Goal: Task Accomplishment & Management: Manage account settings

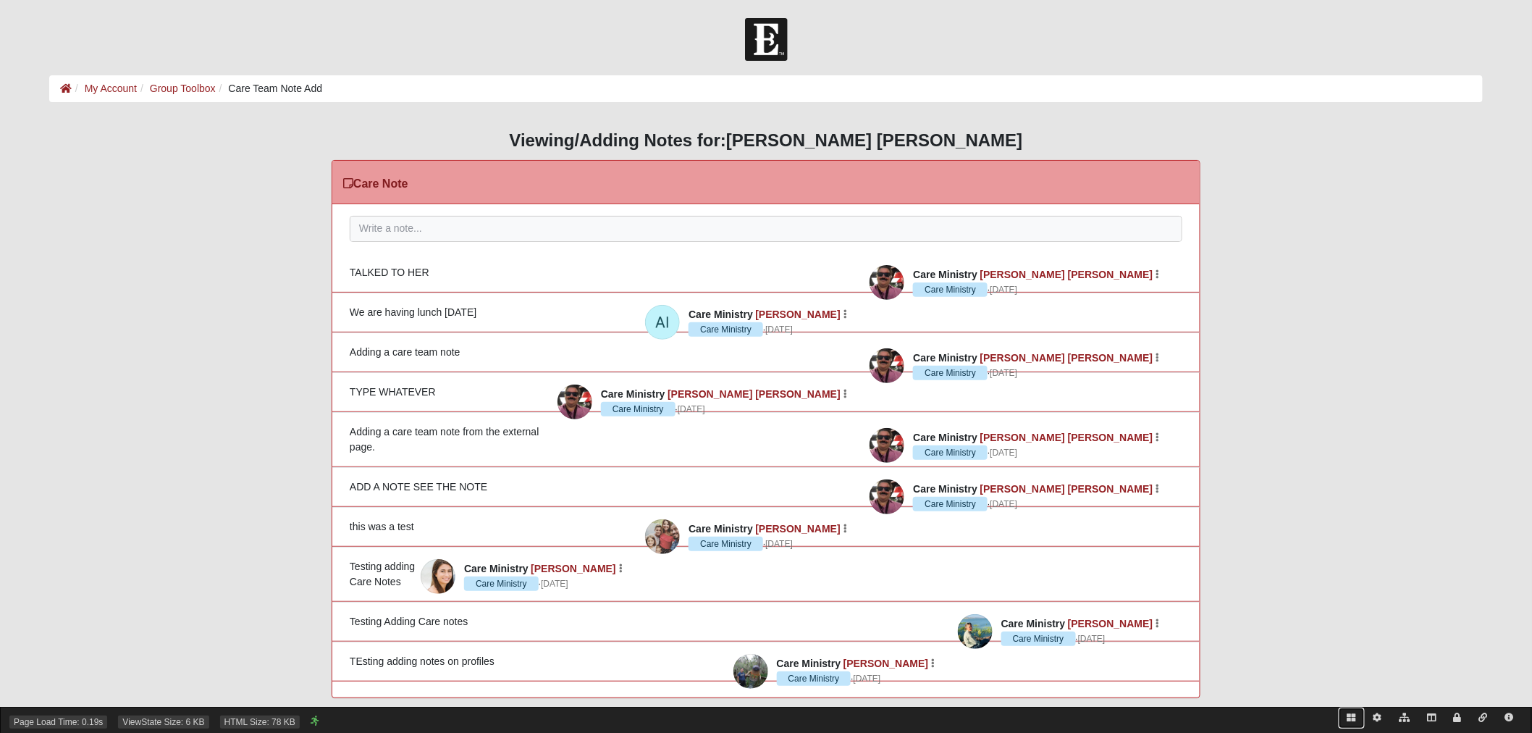
click at [1348, 719] on icon at bounding box center [1352, 717] width 9 height 9
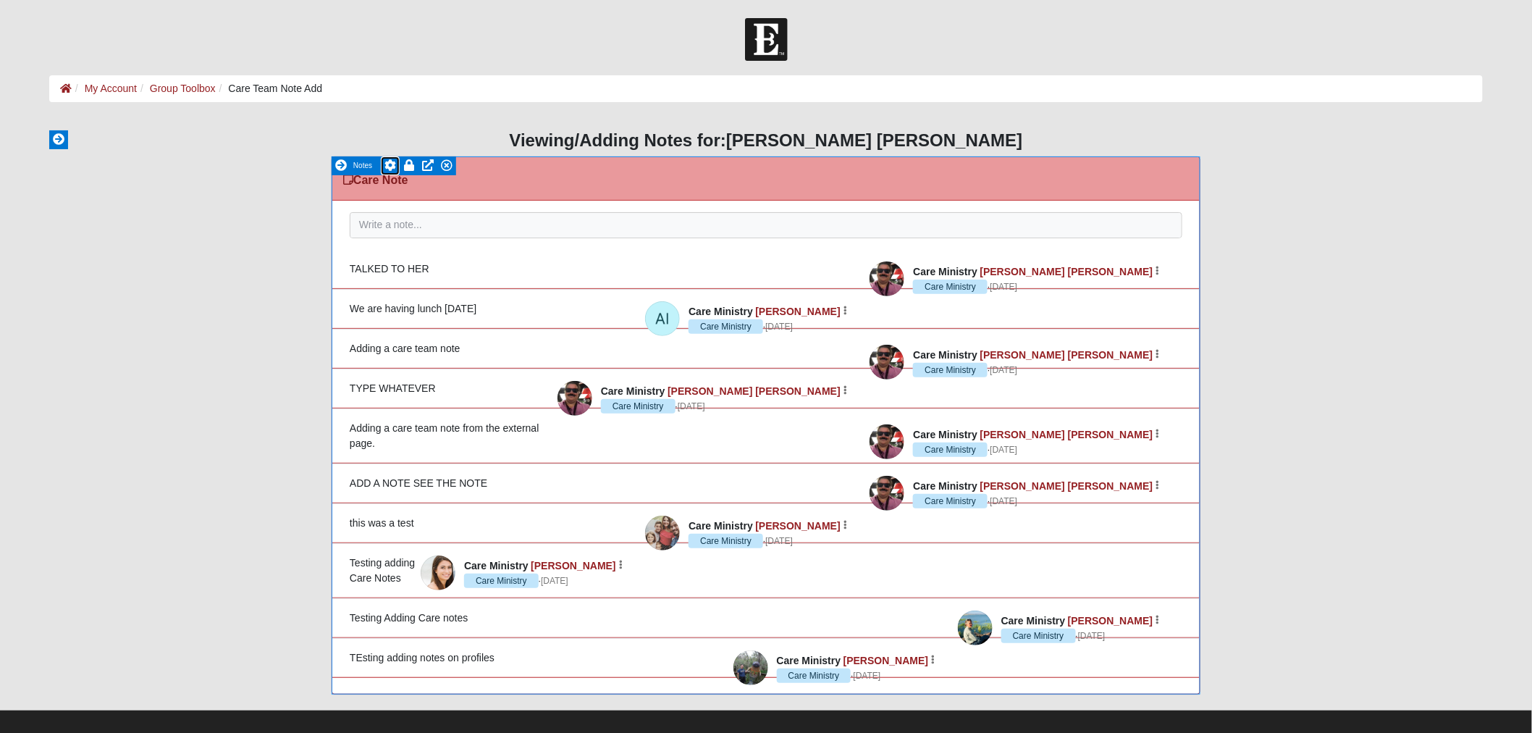
click at [389, 165] on icon at bounding box center [391, 165] width 12 height 12
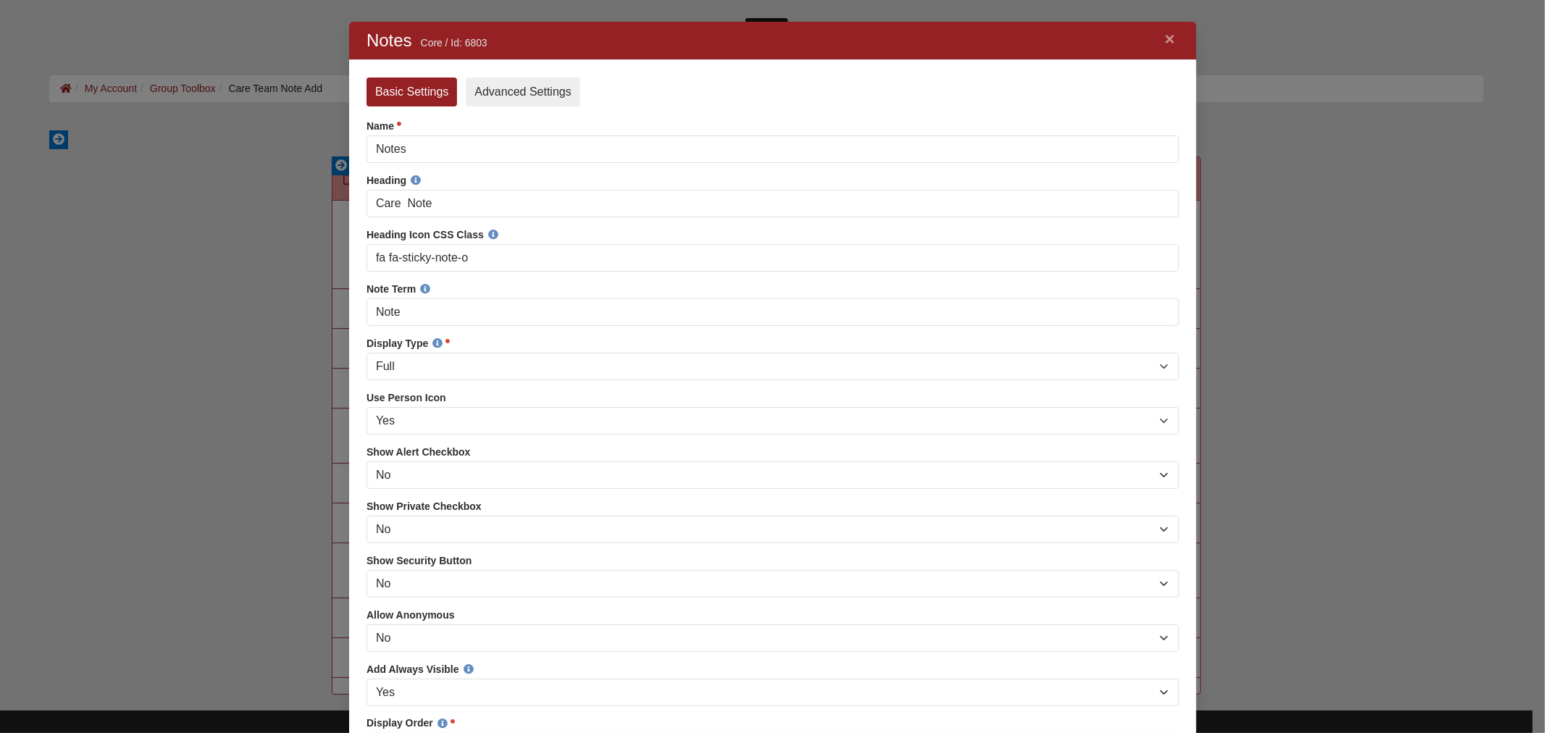
click at [528, 94] on link "Advanced Settings" at bounding box center [522, 91] width 114 height 29
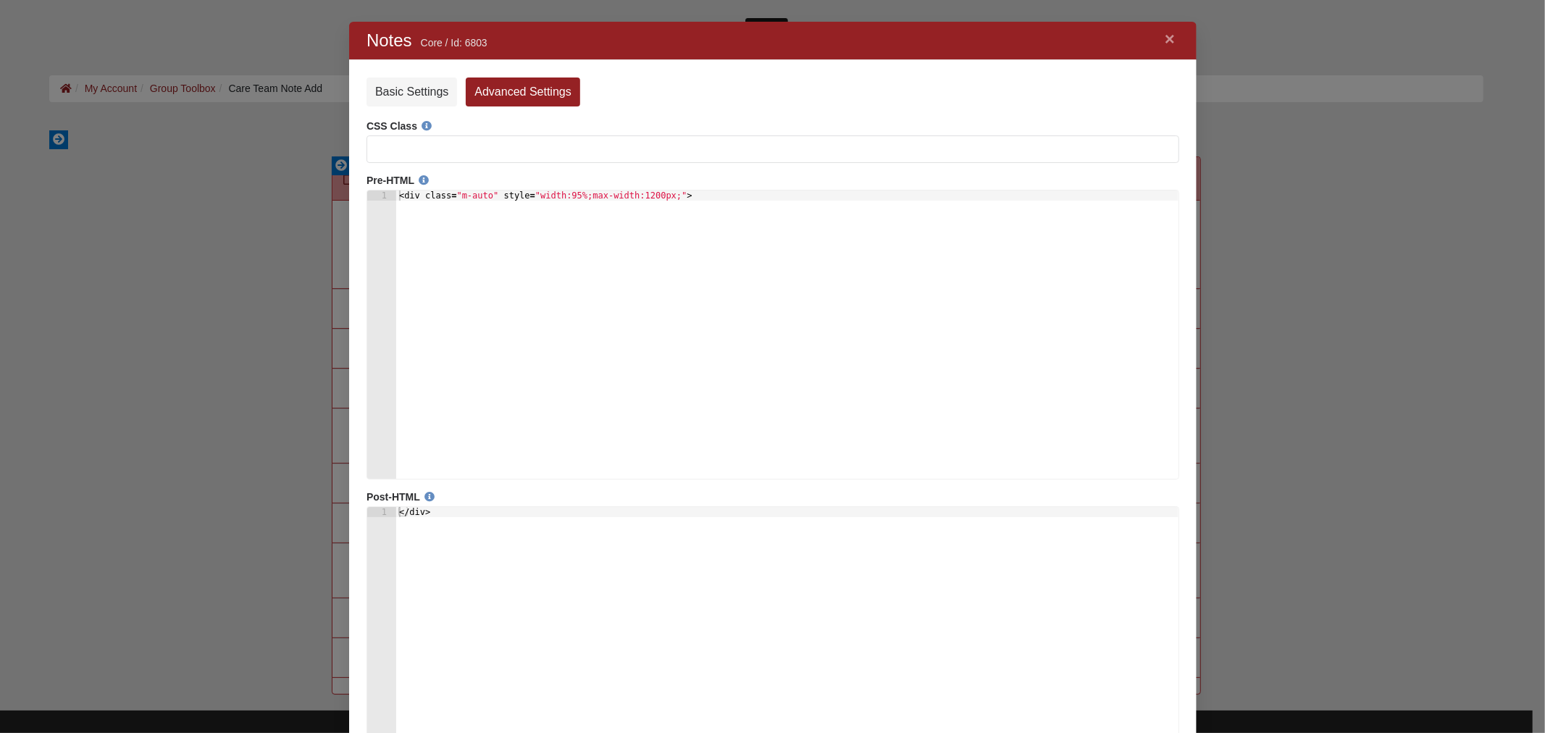
scroll to position [20, 19]
type textarea "<div class="m-auto" style="width:95%;max-width:1200px;">"
drag, startPoint x: 692, startPoint y: 198, endPoint x: 373, endPoint y: 190, distance: 319.5
click at [373, 190] on pre "<div class="m-auto" style="width:95%;max-width:1200px;"> 1 < div class = "m-aut…" at bounding box center [772, 335] width 813 height 290
type textarea "</div>"
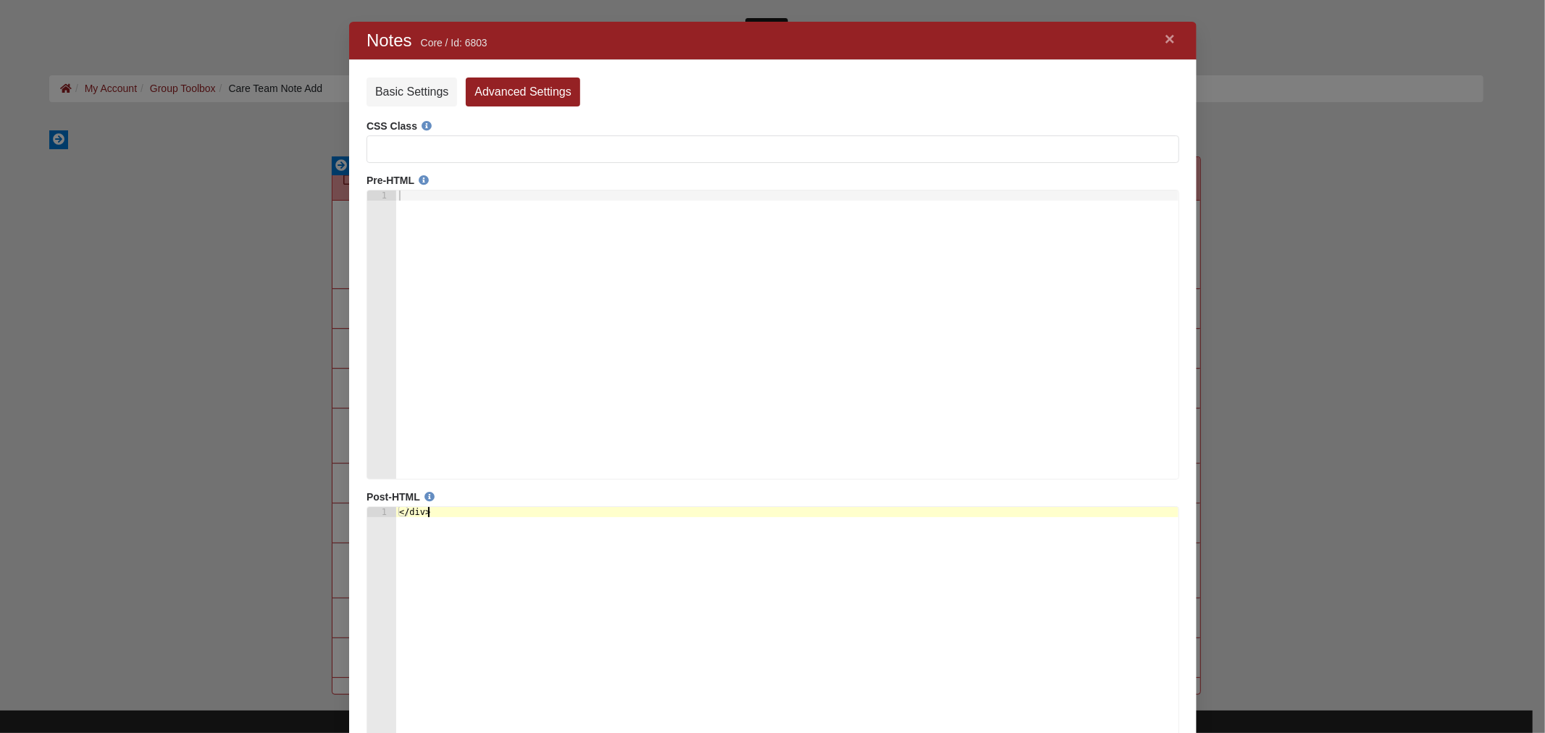
drag, startPoint x: 412, startPoint y: 517, endPoint x: 346, endPoint y: 501, distance: 67.8
click at [348, 501] on html "× Notes Core / Id: 6803 Error Basic Settings Advanced Settings CSS Class Pre-HT…" at bounding box center [771, 445] width 847 height 846
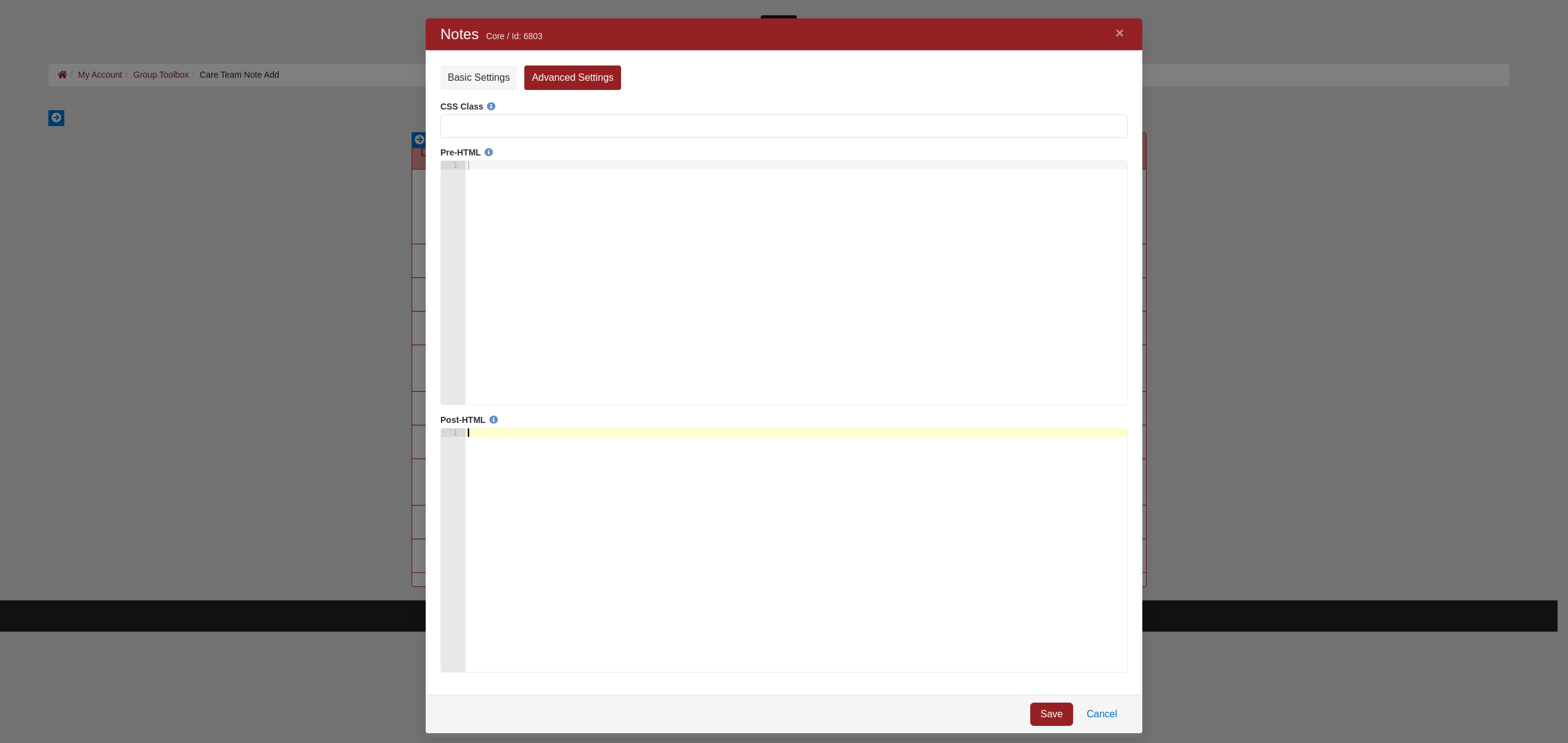
scroll to position [696, 692]
drag, startPoint x: 1057, startPoint y: 720, endPoint x: 1057, endPoint y: 710, distance: 10.0
click at [1057, 619] on link "Save" at bounding box center [1051, 714] width 43 height 24
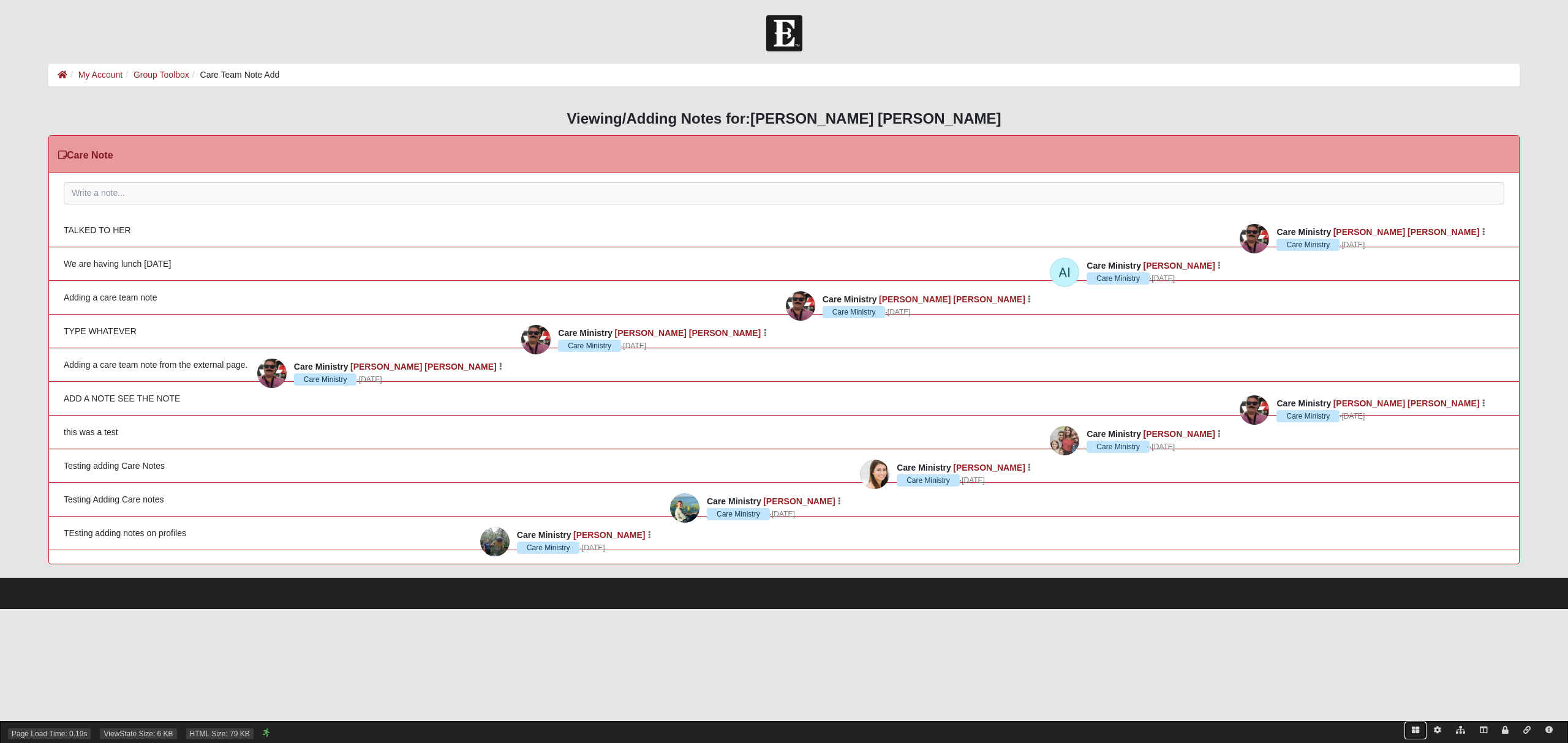
click at [1414, 730] on icon at bounding box center [1415, 730] width 8 height 8
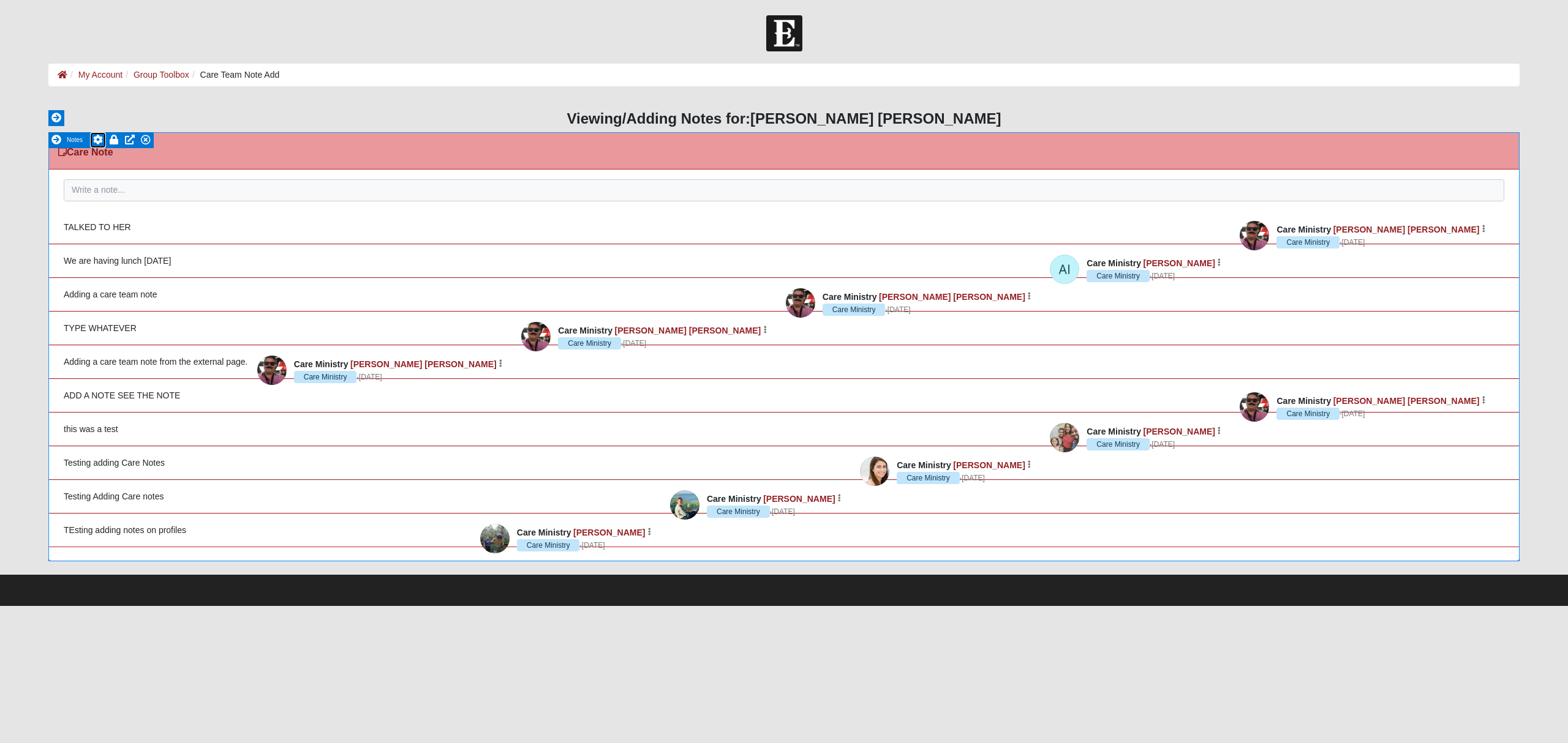
click at [95, 136] on icon at bounding box center [98, 139] width 10 height 10
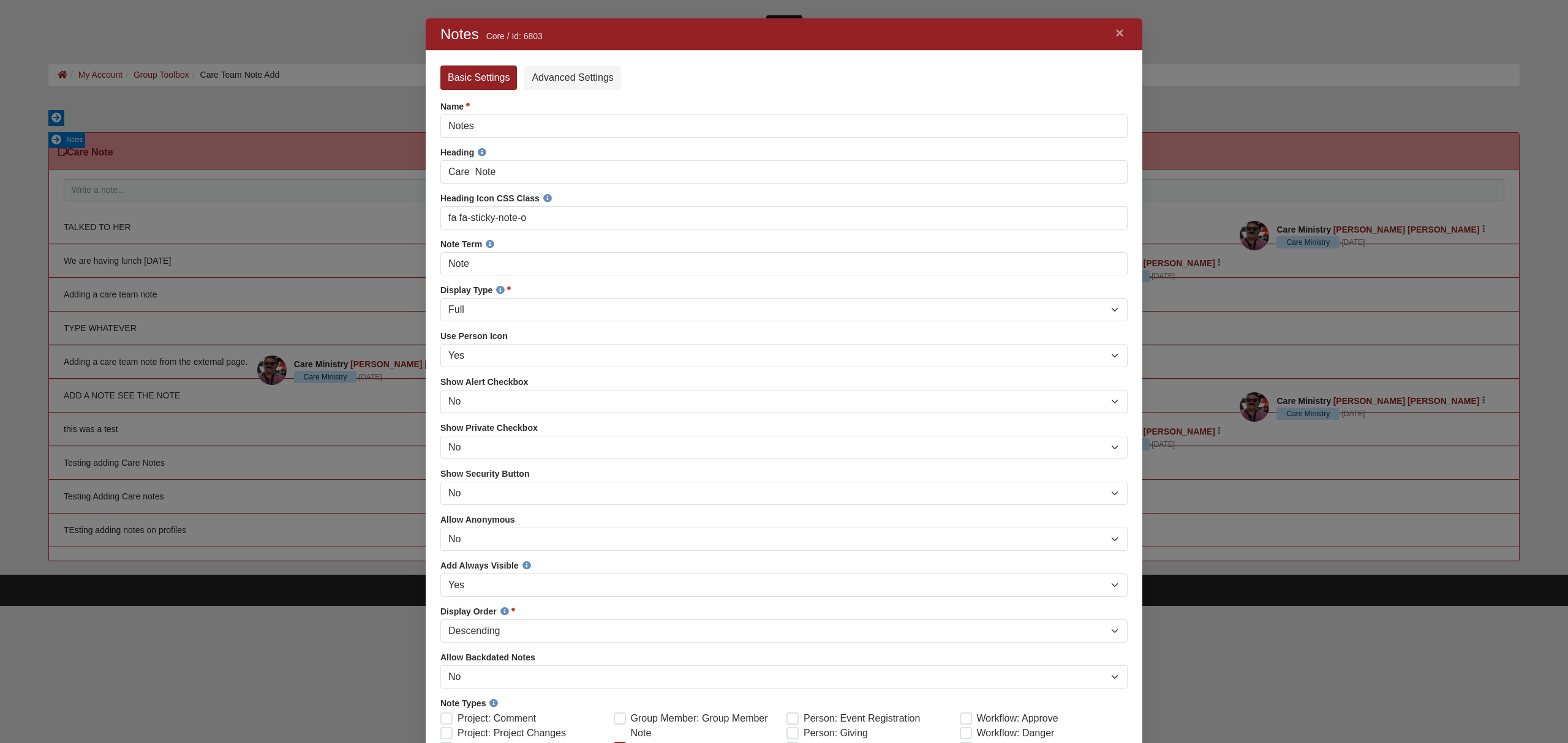
scroll to position [1109, 692]
click at [570, 74] on link "Advanced Settings" at bounding box center [573, 77] width 96 height 25
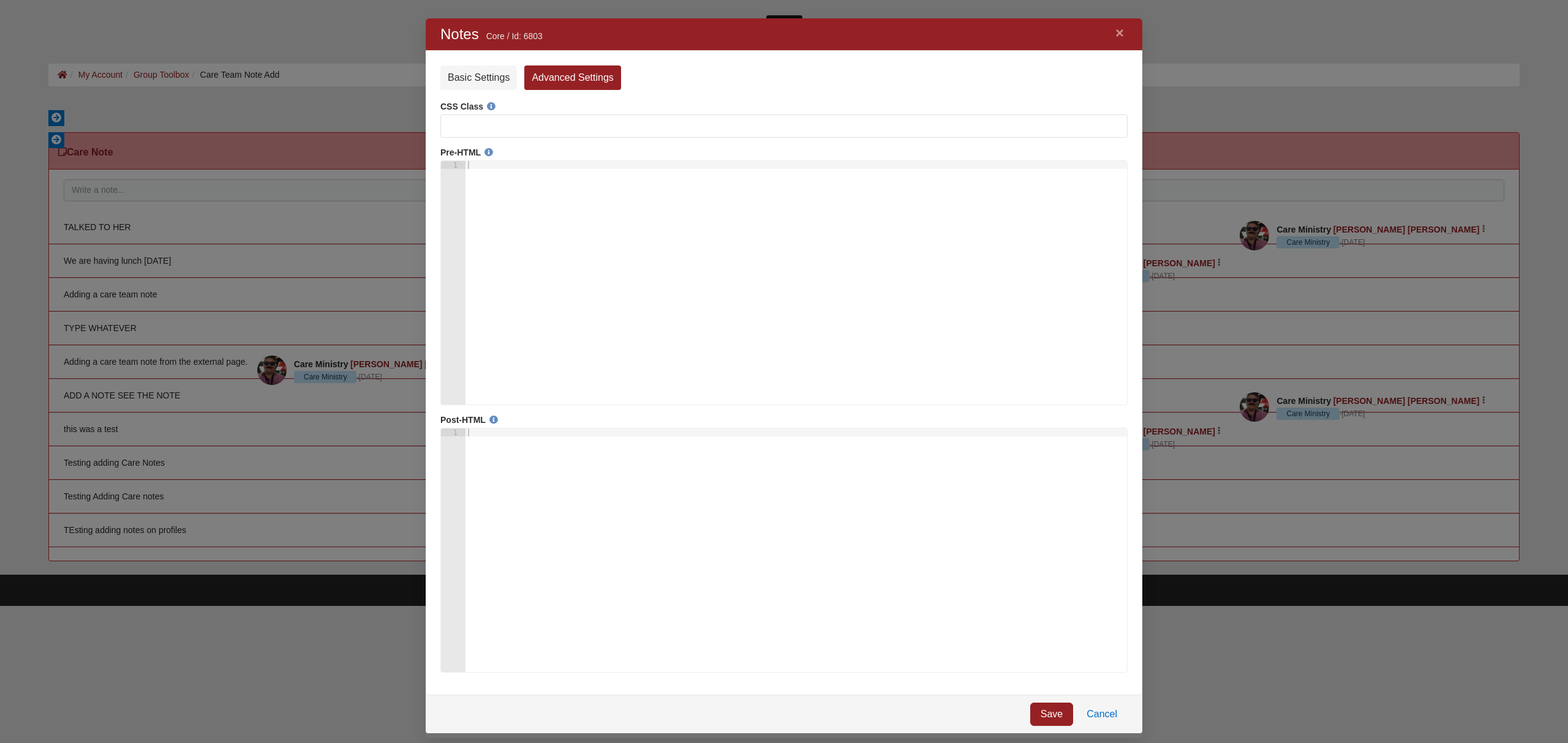
scroll to position [19, 19]
click at [598, 216] on div at bounding box center [796, 290] width 661 height 260
paste textarea "<div class="m-auto" style="width:95%;max-width:1200px;">"
type textarea "<div class="m-auto" style="width:95%;max-width:1200px;">"
click at [623, 522] on div at bounding box center [796, 558] width 661 height 260
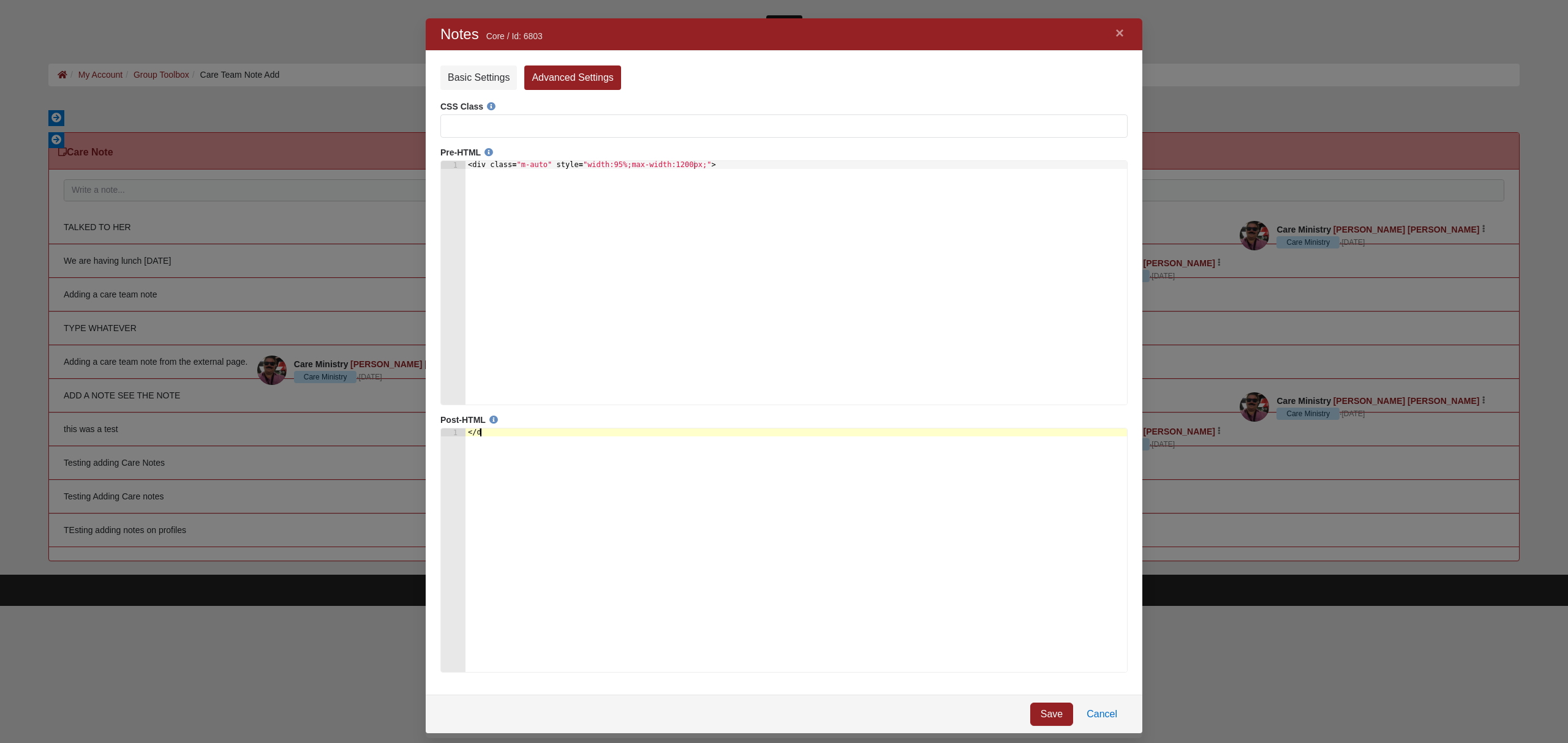
scroll to position [0, 1]
type textarea "</div>"
click at [1050, 718] on link "Save" at bounding box center [1051, 714] width 43 height 24
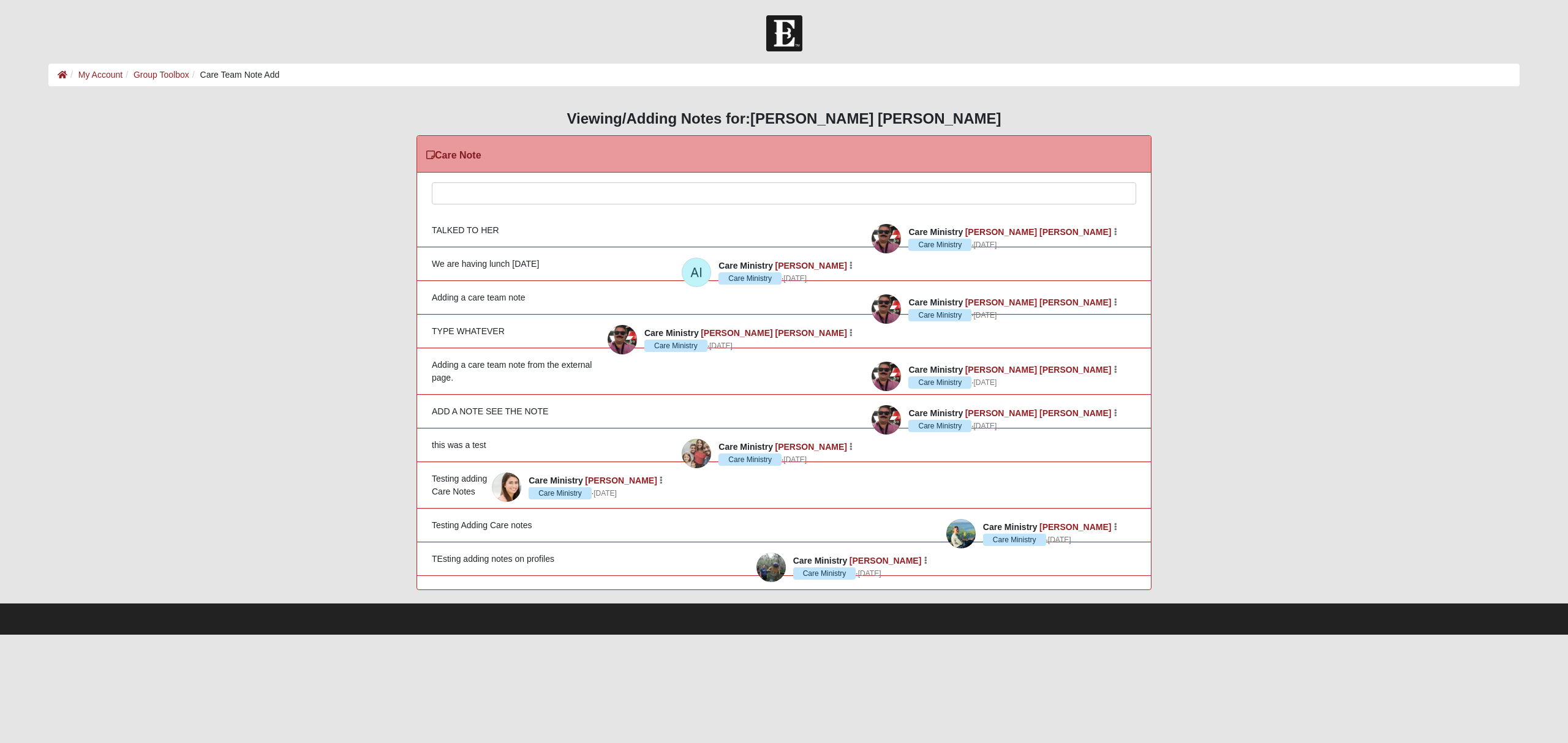
click at [483, 185] on div at bounding box center [783, 210] width 703 height 54
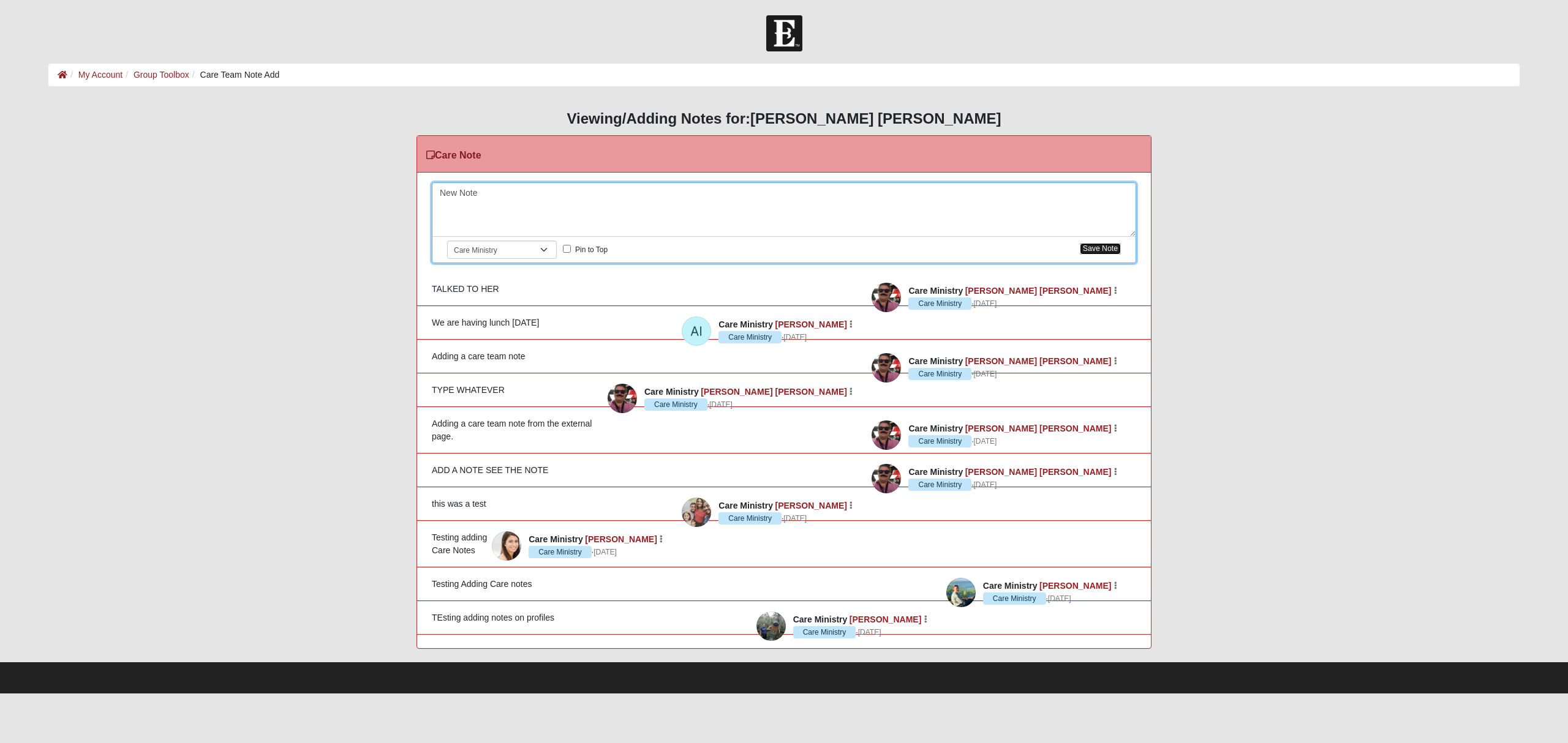
click at [1103, 250] on button "Save Note" at bounding box center [1100, 249] width 41 height 12
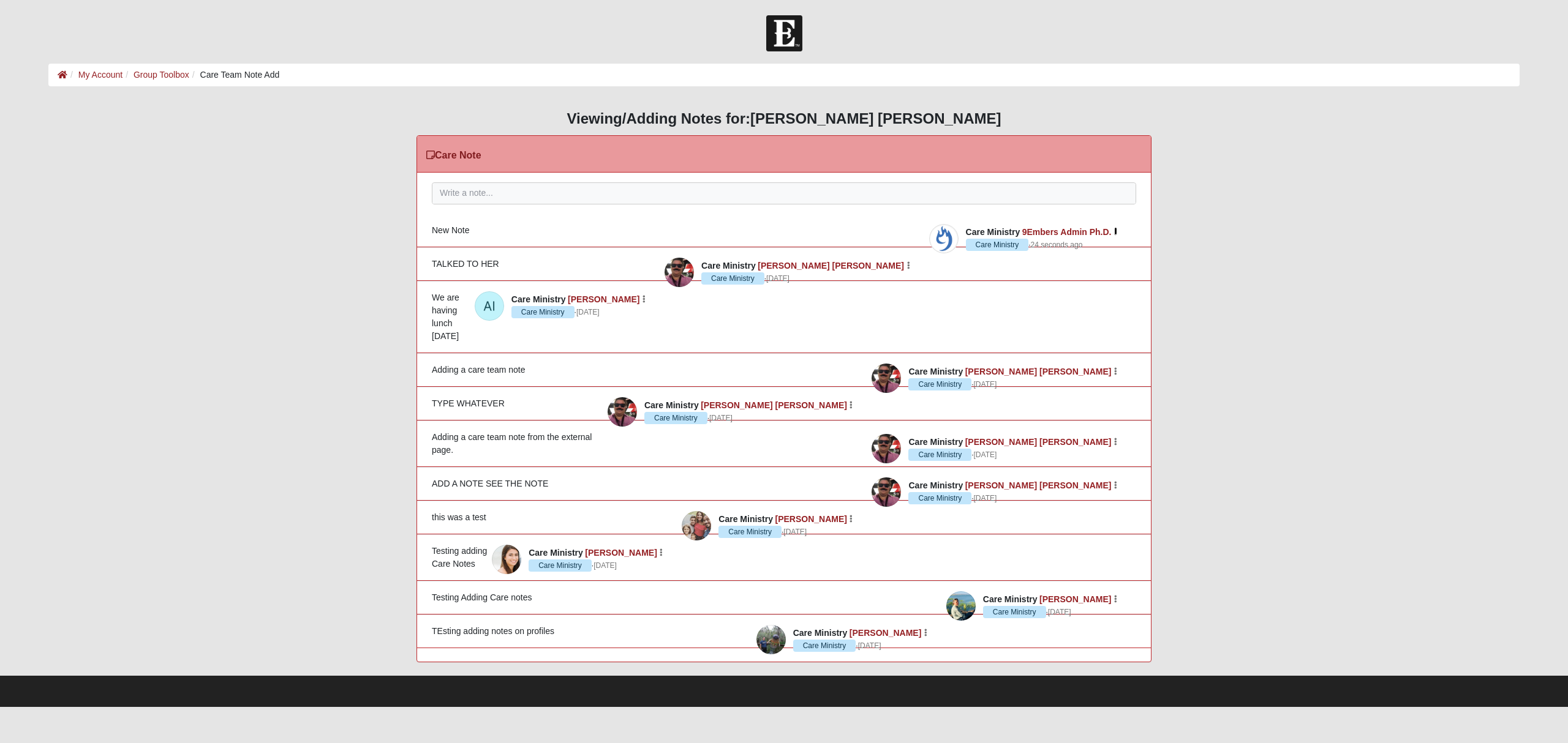
click at [1116, 231] on icon "button" at bounding box center [1116, 232] width 3 height 8
click at [1081, 249] on button "Edit" at bounding box center [1069, 249] width 96 height 16
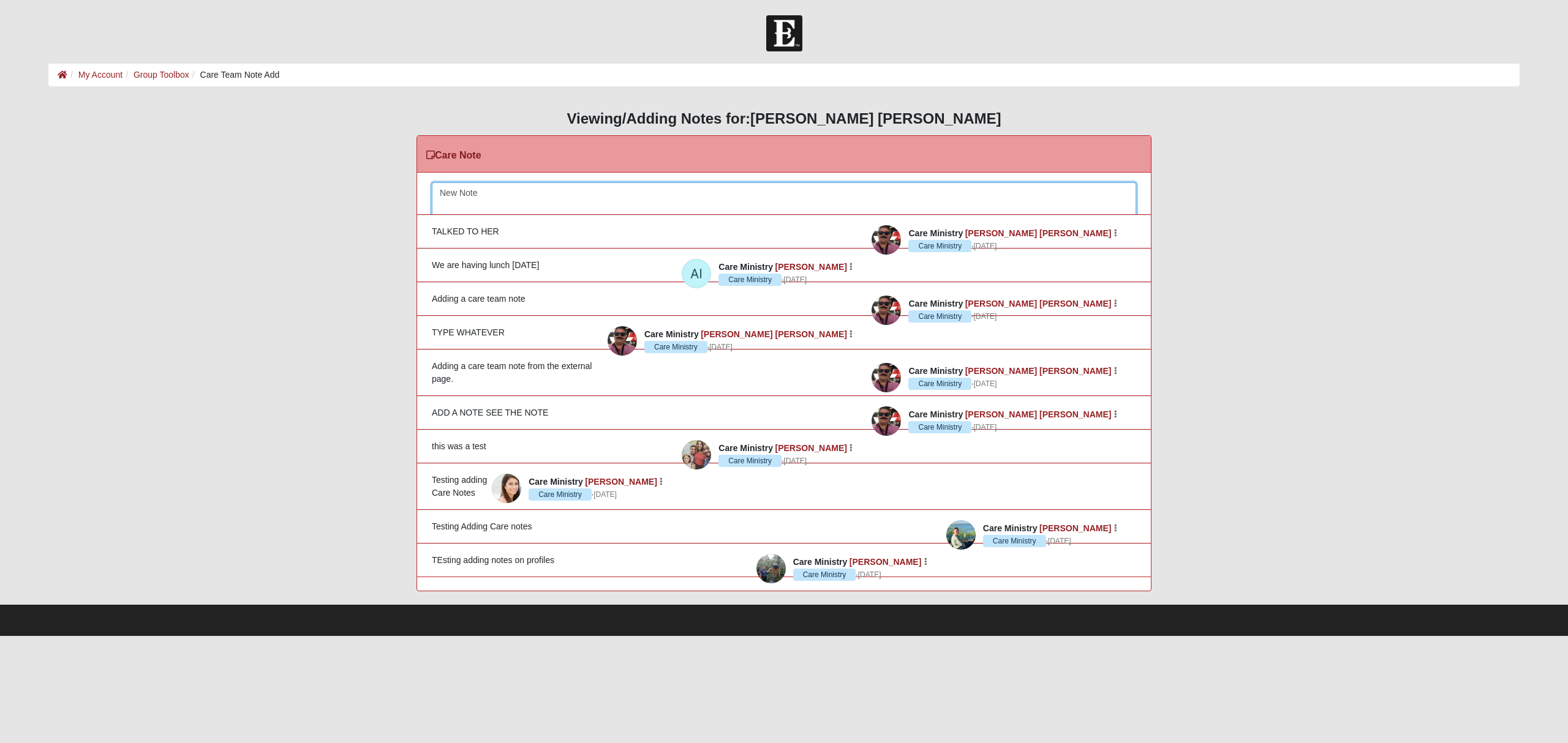
scroll to position [20, 0]
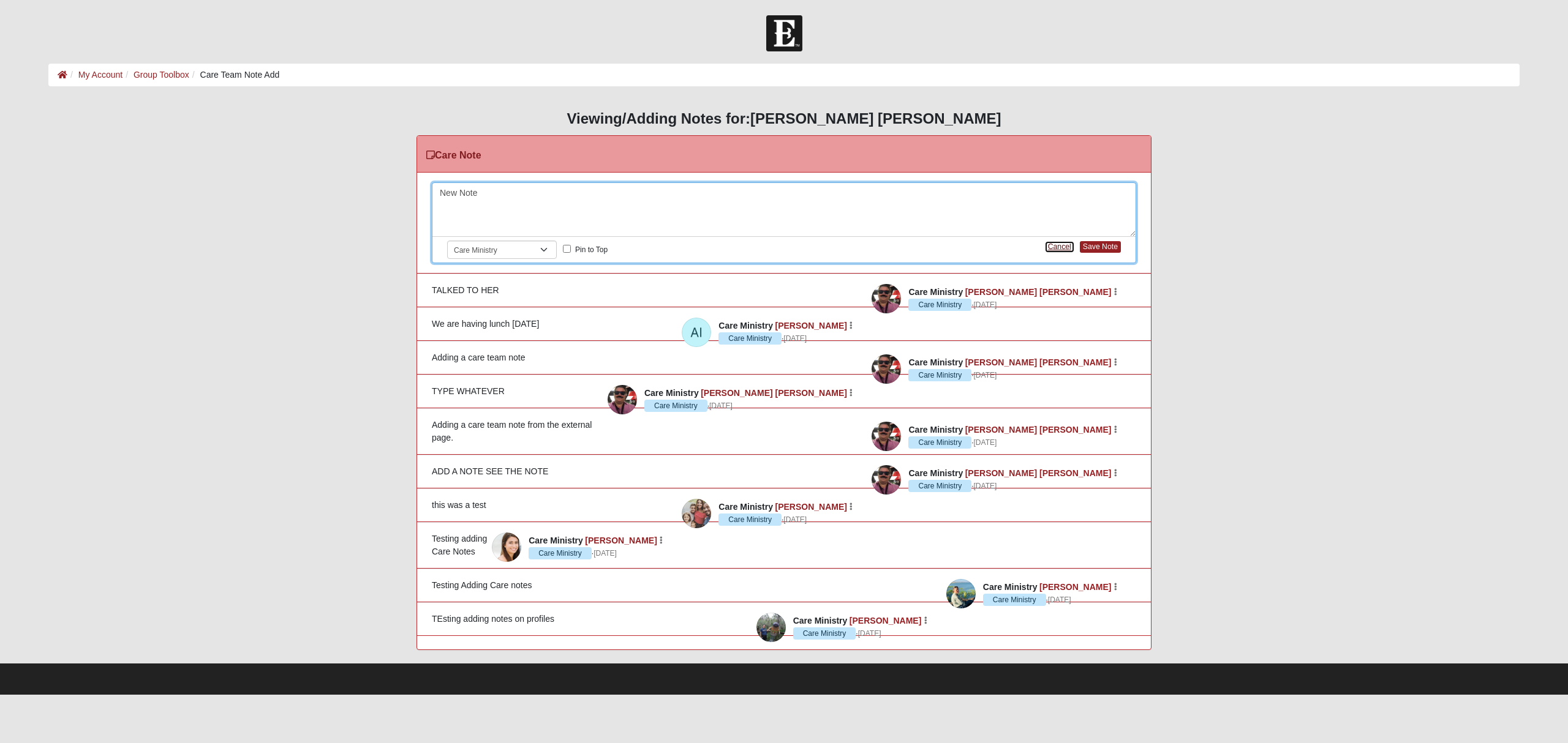
click at [1069, 245] on button "Cancel" at bounding box center [1060, 247] width 30 height 13
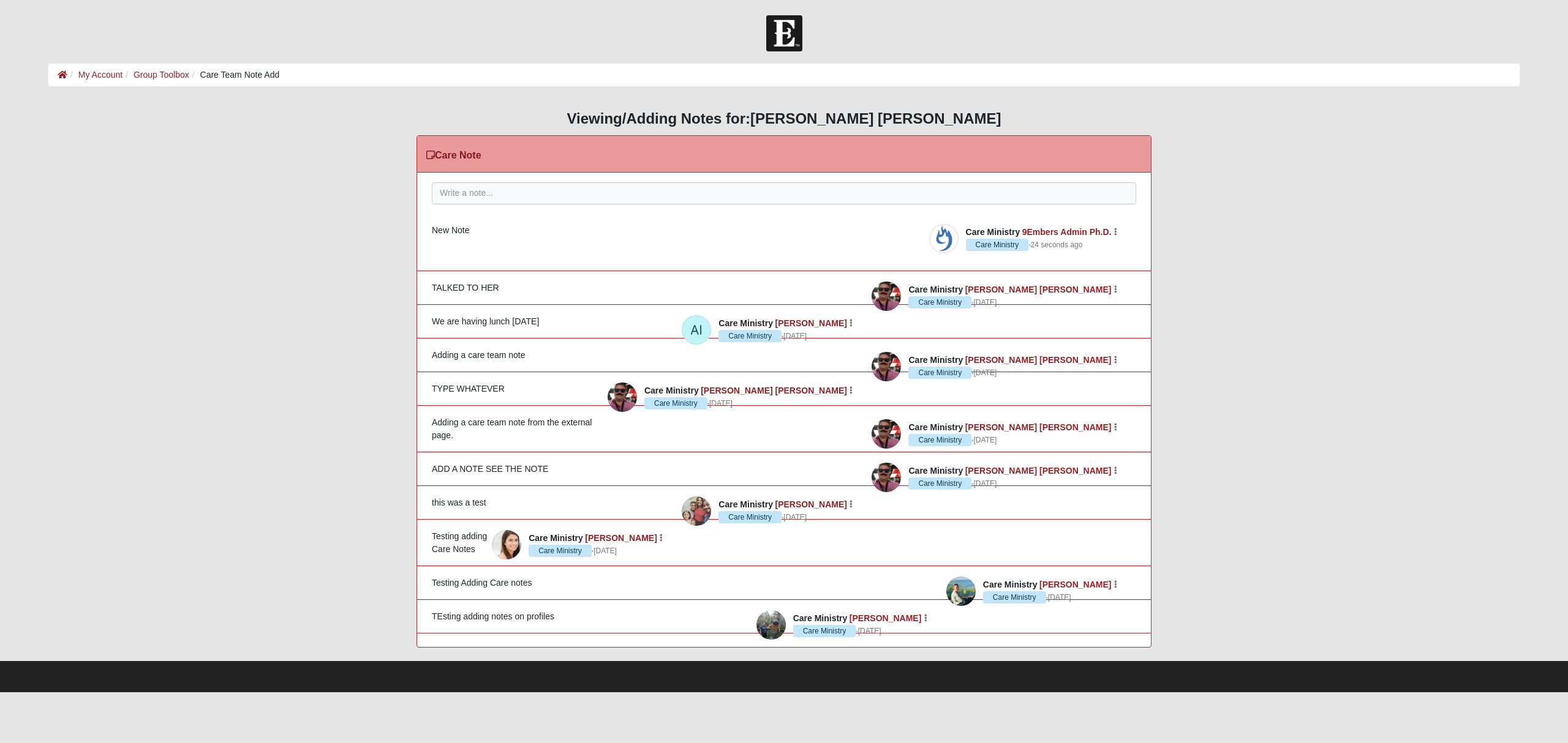
scroll to position [19, 0]
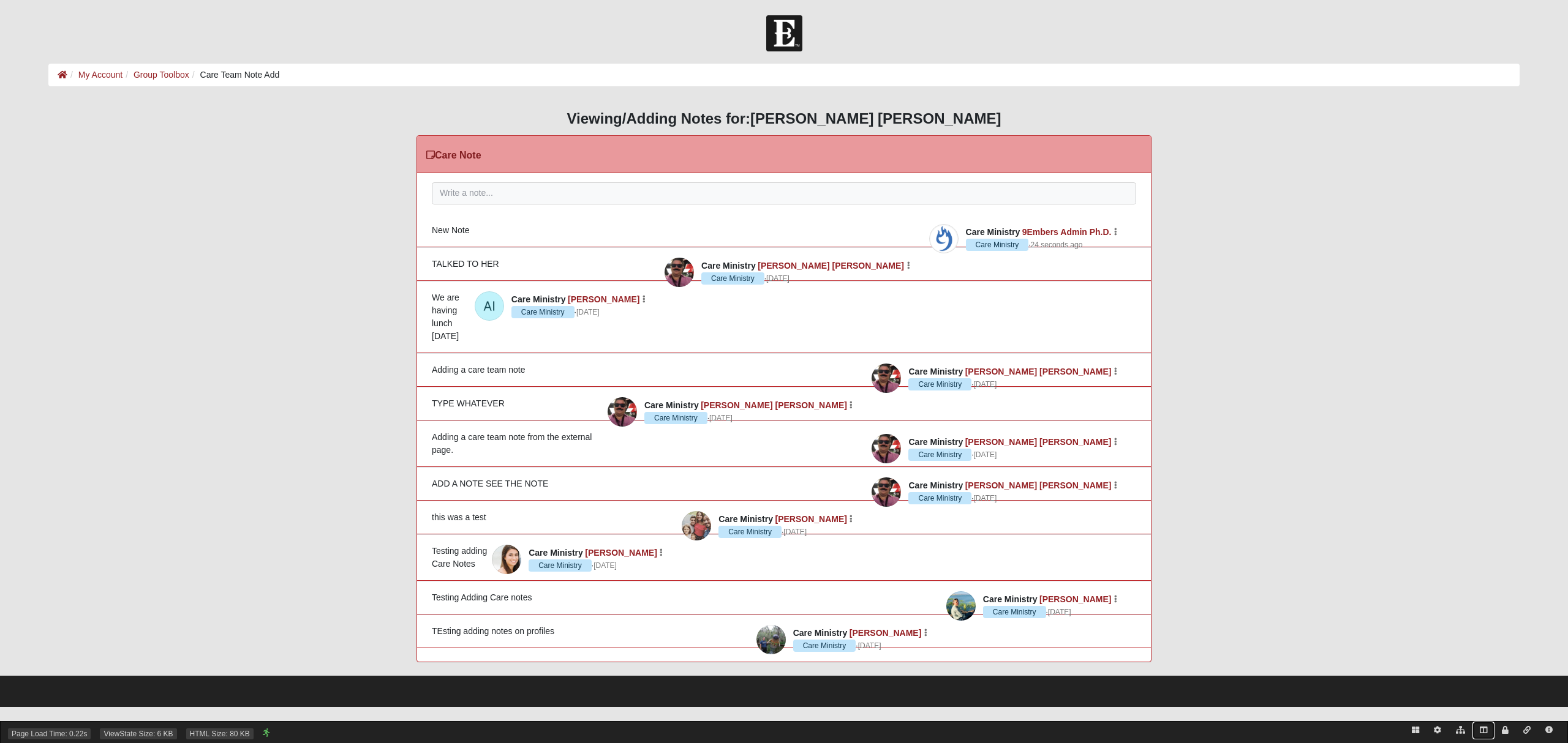
click at [1483, 729] on icon at bounding box center [1483, 730] width 8 height 8
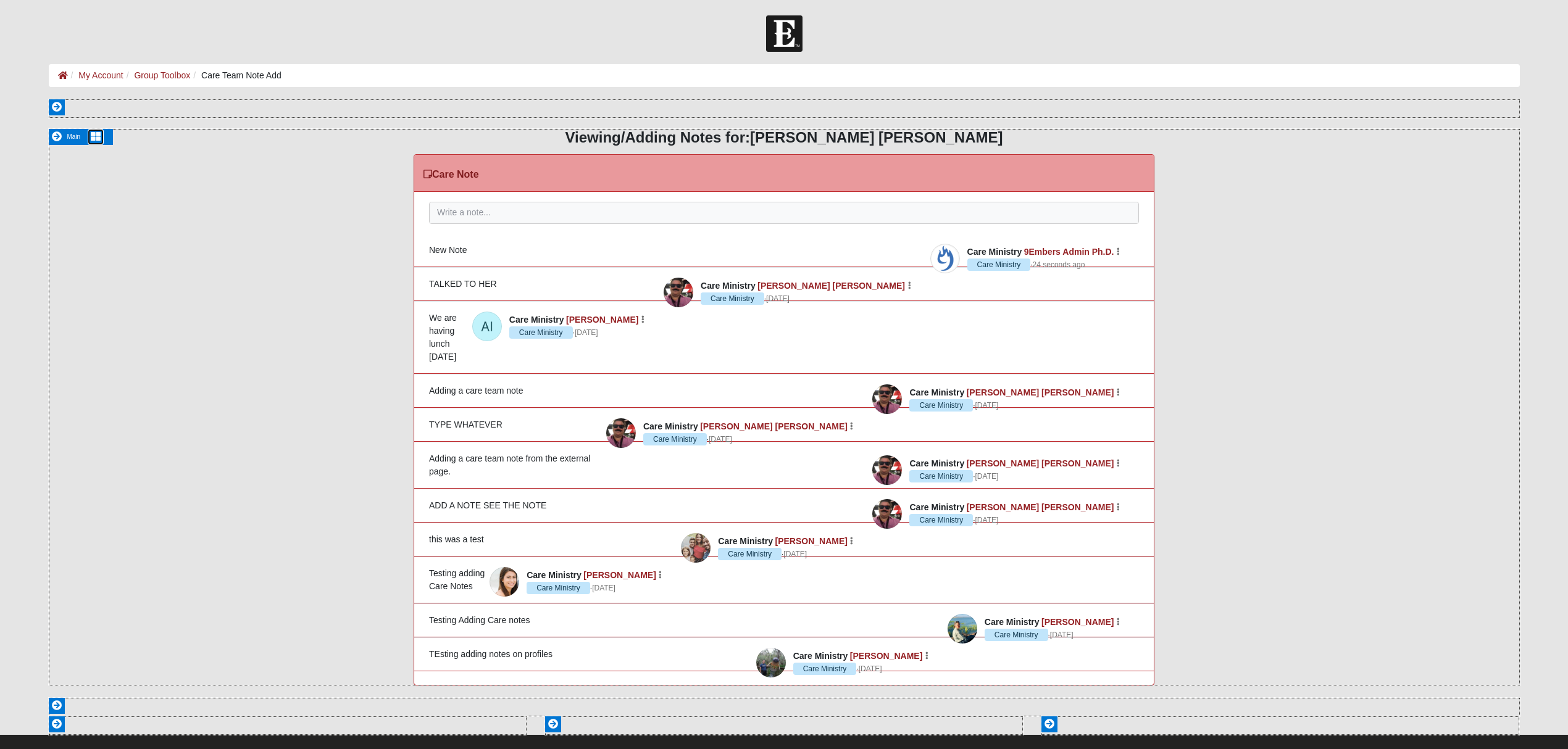
click at [95, 132] on icon at bounding box center [95, 136] width 10 height 10
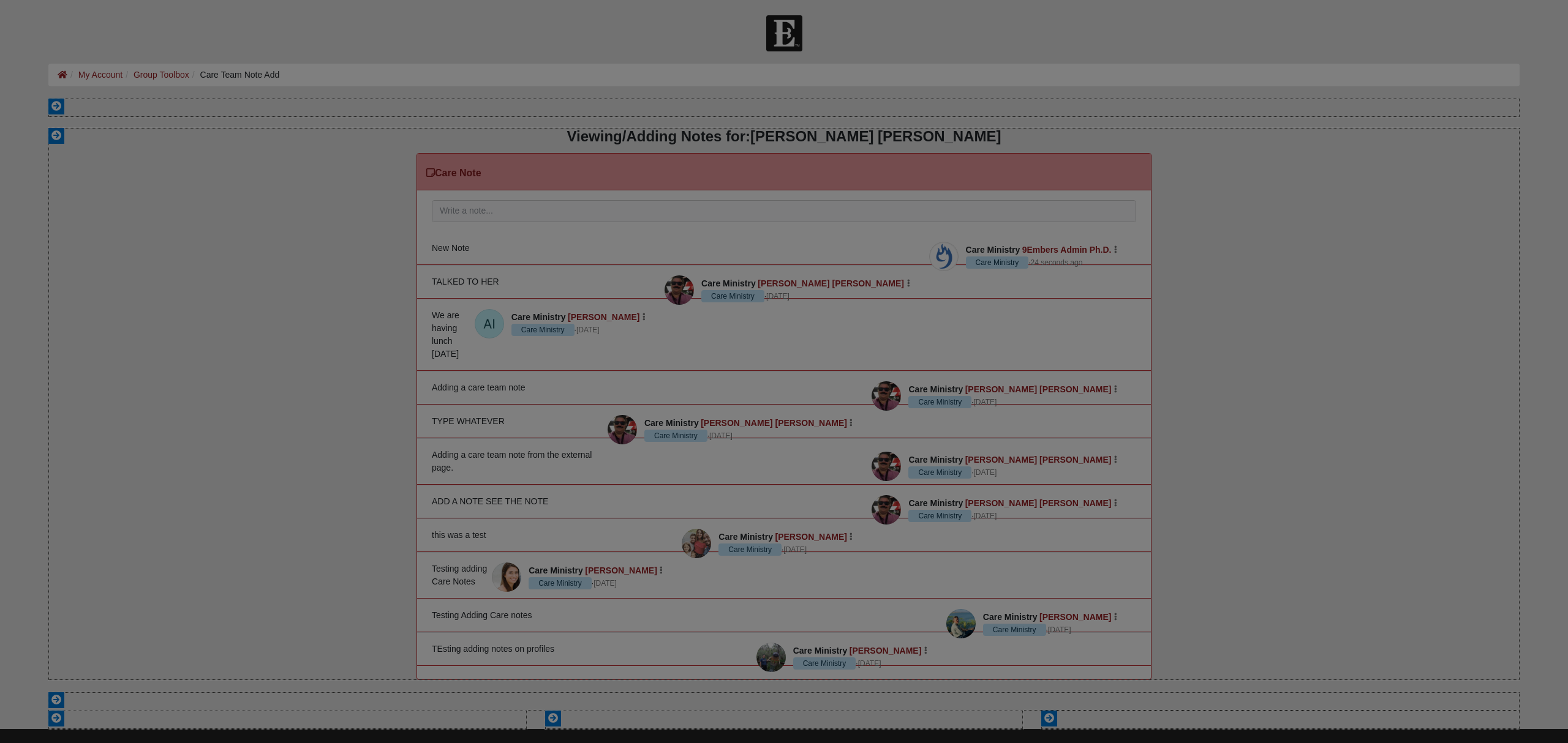
scroll to position [263, 692]
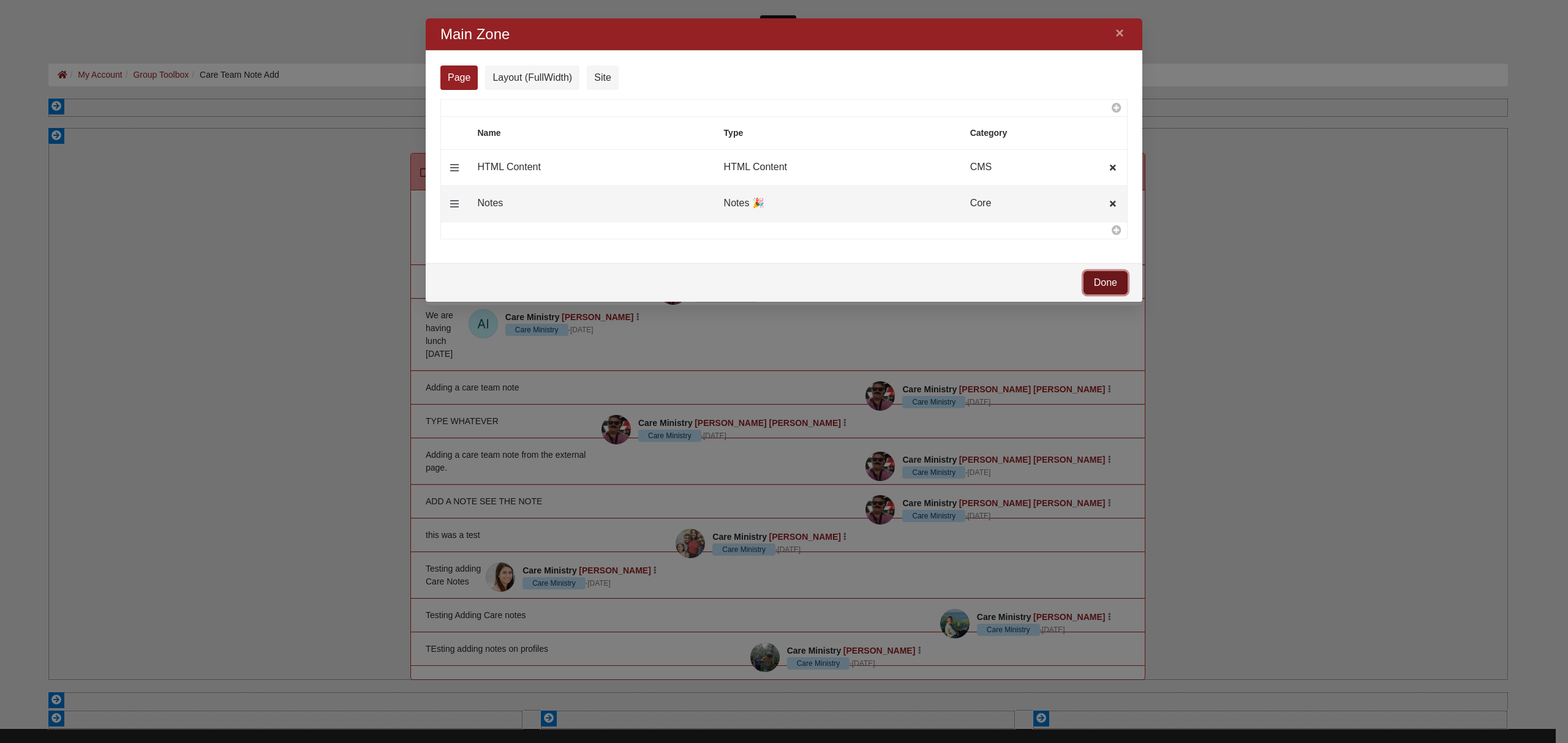
click at [1111, 290] on link "Done" at bounding box center [1105, 283] width 44 height 24
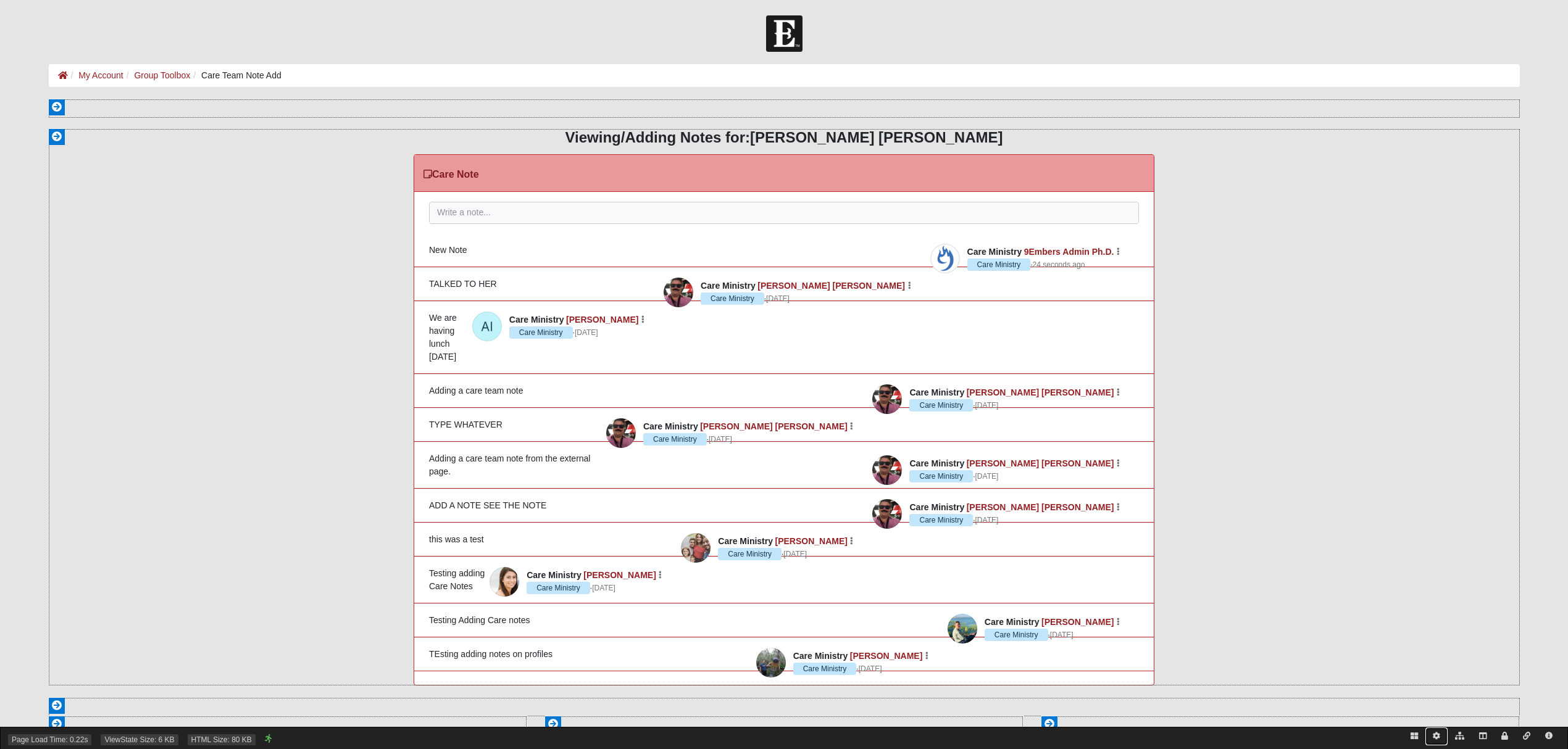
click at [1436, 739] on icon at bounding box center [1437, 736] width 8 height 8
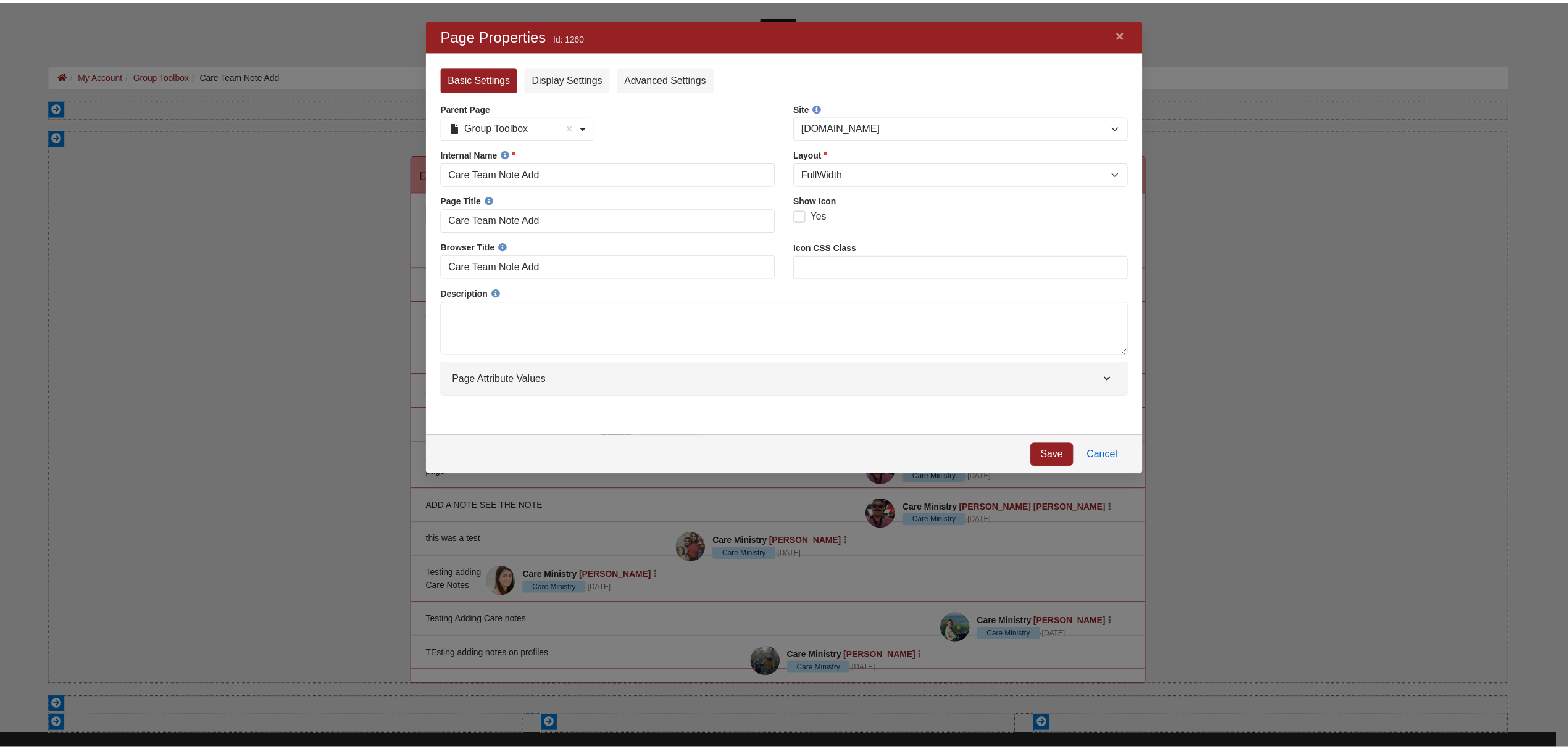
scroll to position [430, 697]
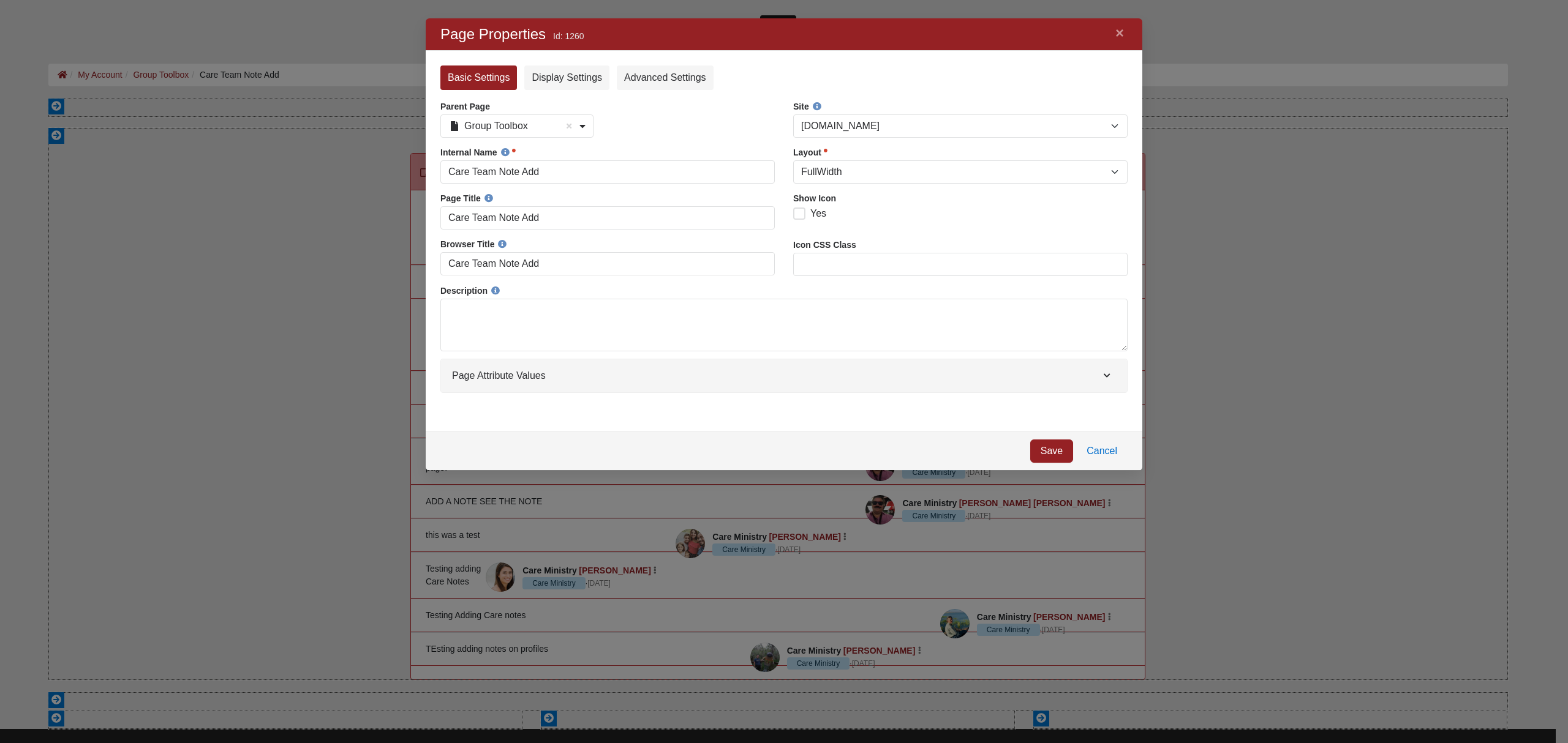
click at [901, 126] on select "CoE22.com External Website Hope's Closet Jump Start Landing Page Rock Check-in …" at bounding box center [960, 126] width 334 height 24
select select "1"
click at [793, 114] on select "CoE22.com External Website Hope's Closet Jump Start Landing Page Rock Check-in …" at bounding box center [960, 126] width 334 height 24
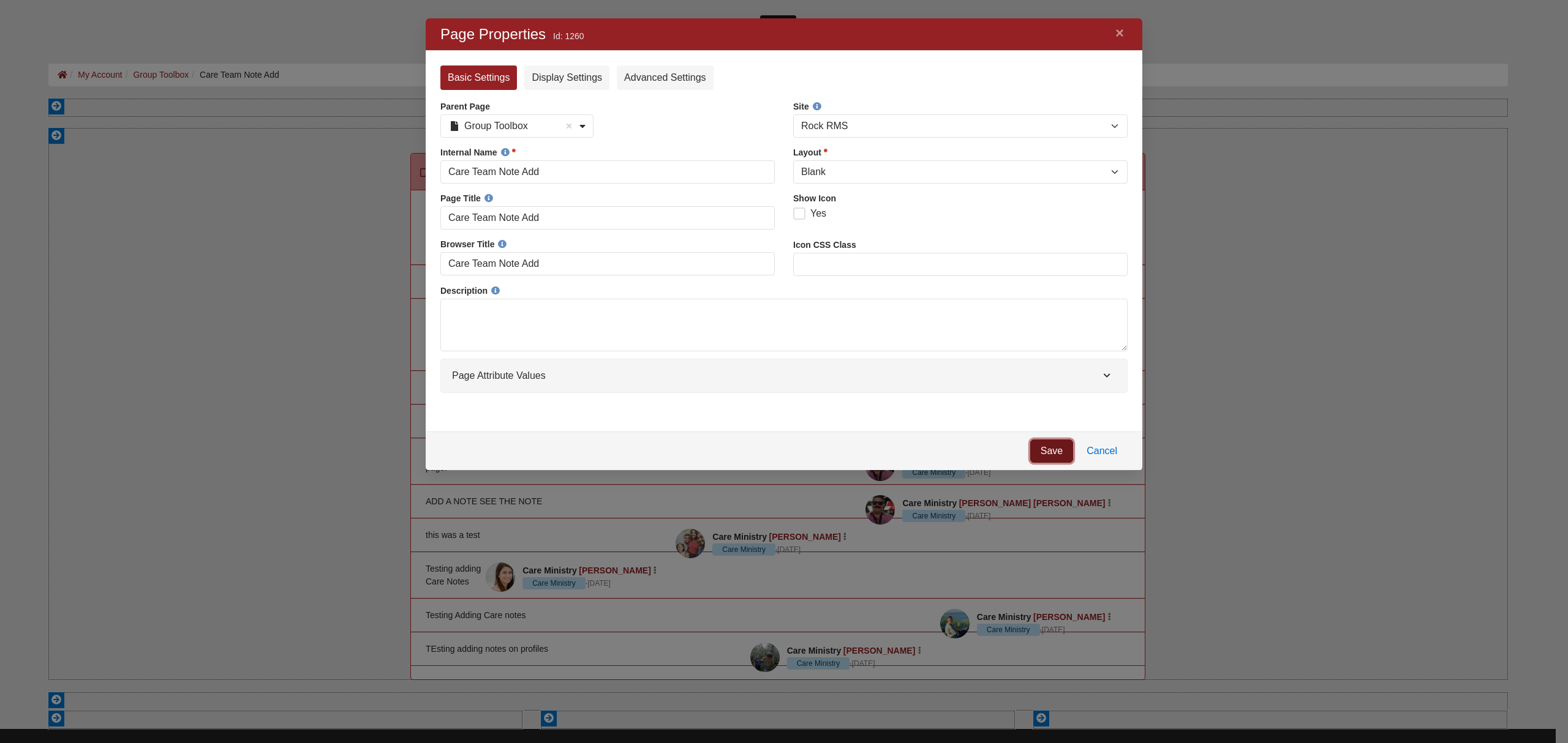
click at [1050, 449] on link "Save" at bounding box center [1051, 451] width 43 height 24
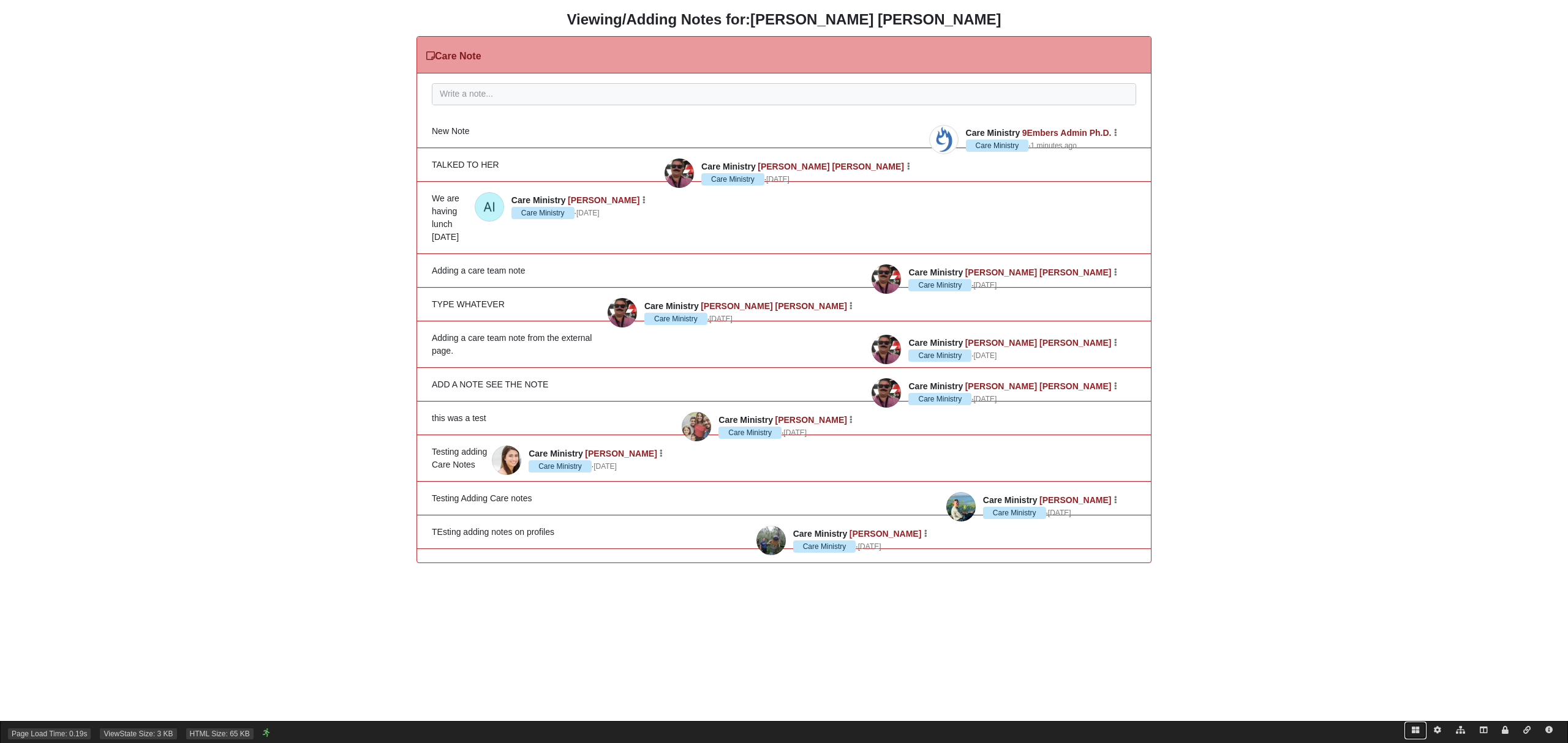
click at [1412, 731] on icon at bounding box center [1415, 730] width 8 height 8
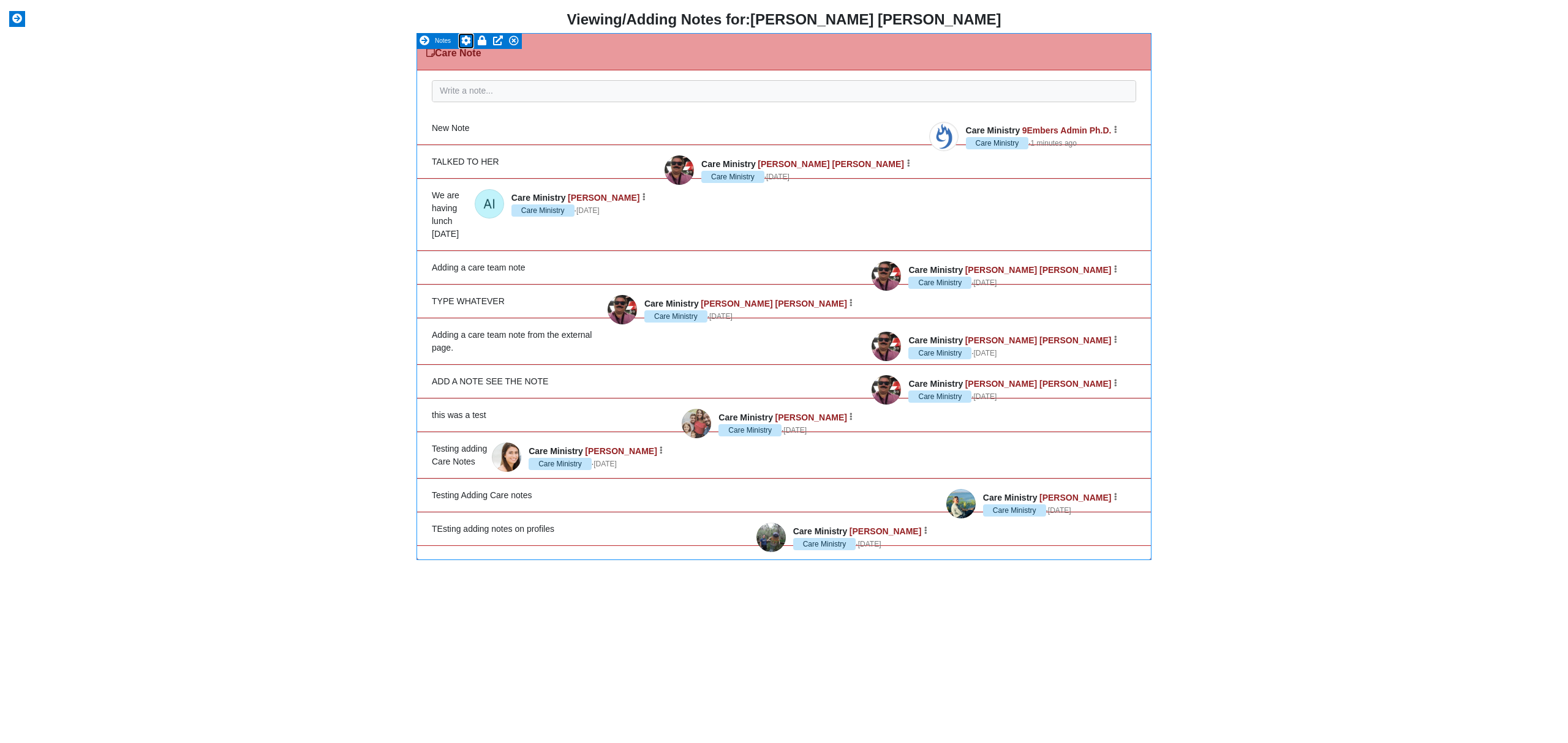
click at [464, 41] on icon at bounding box center [466, 41] width 10 height 10
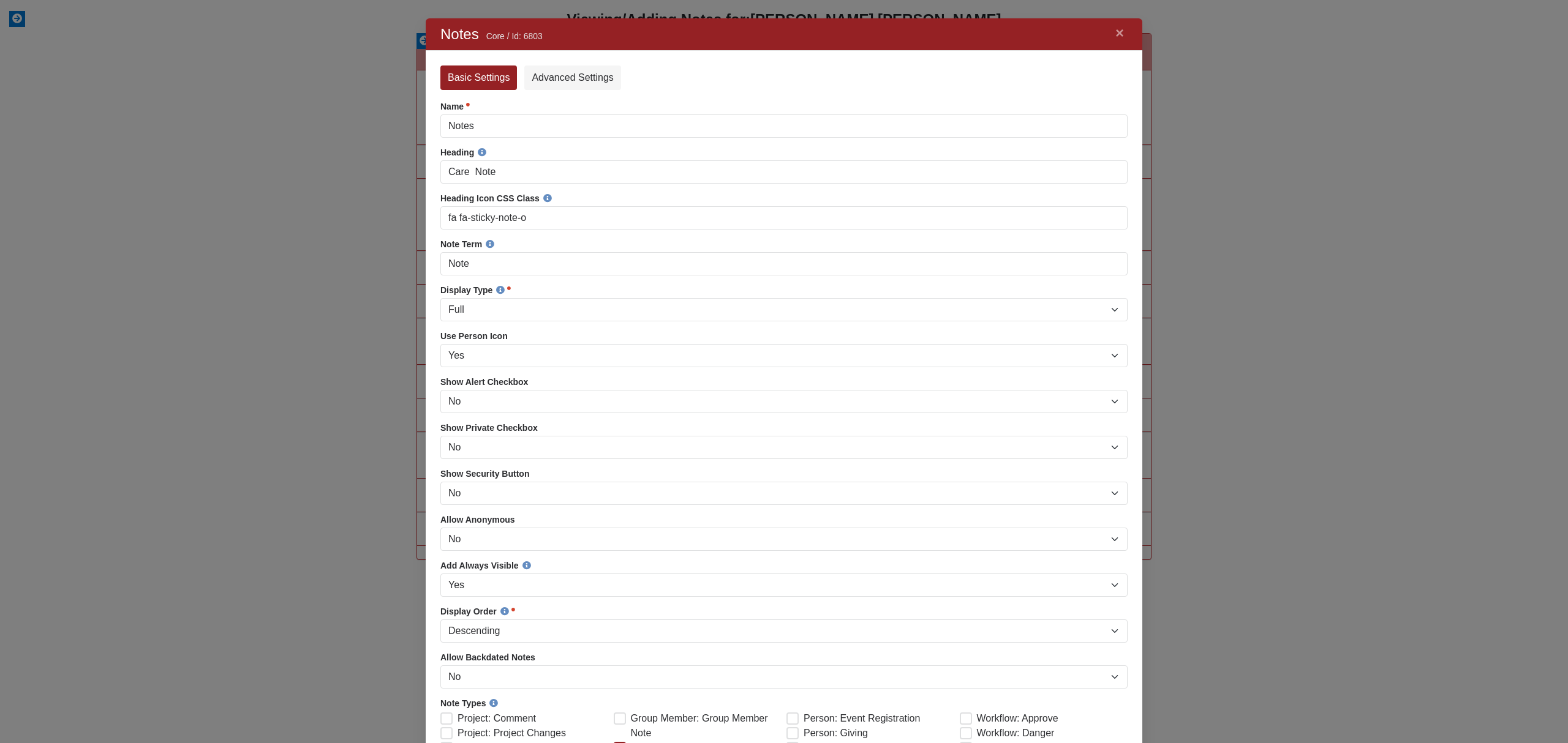
scroll to position [1109, 692]
click at [1118, 33] on link "×" at bounding box center [1119, 33] width 16 height 22
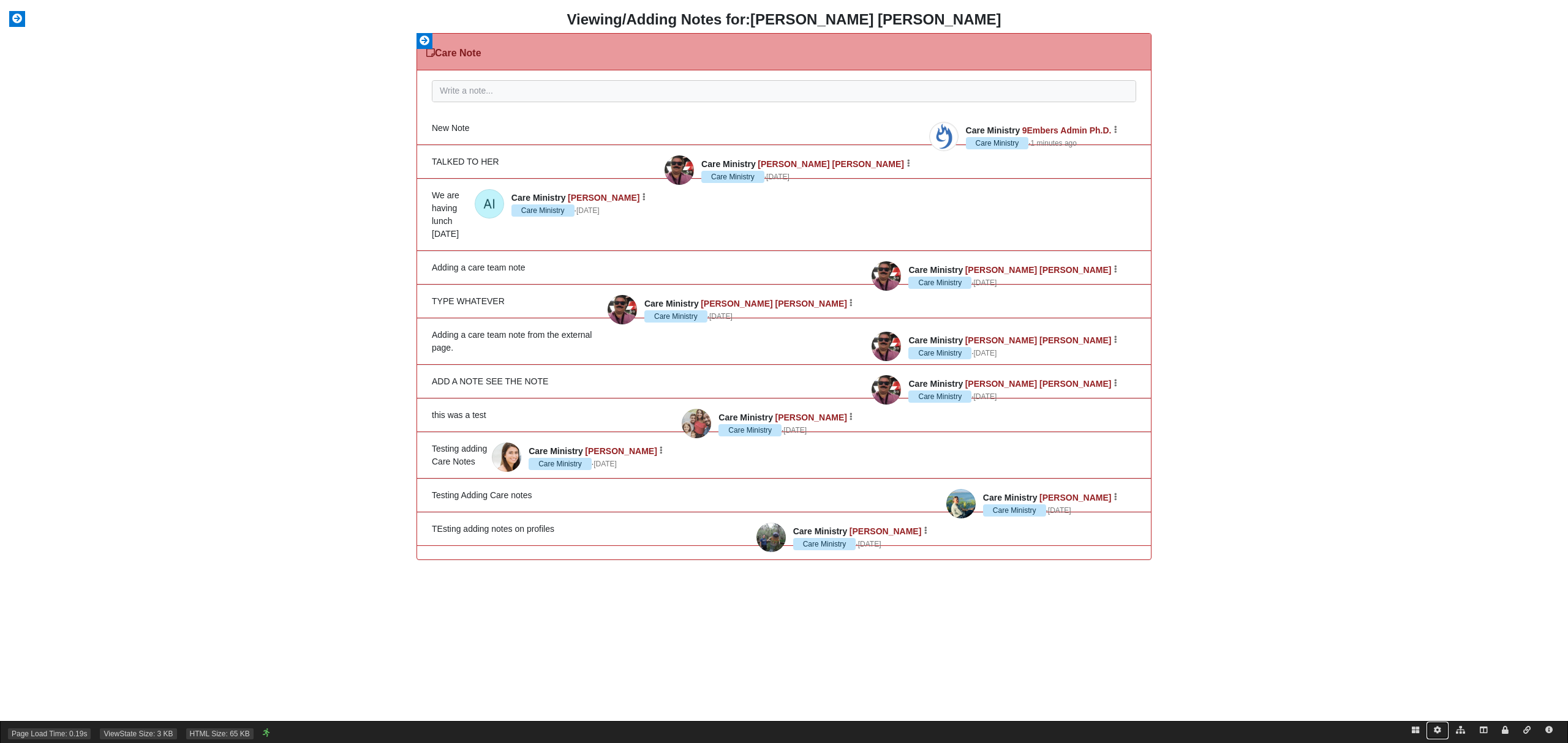
click at [1439, 731] on icon at bounding box center [1437, 730] width 8 height 8
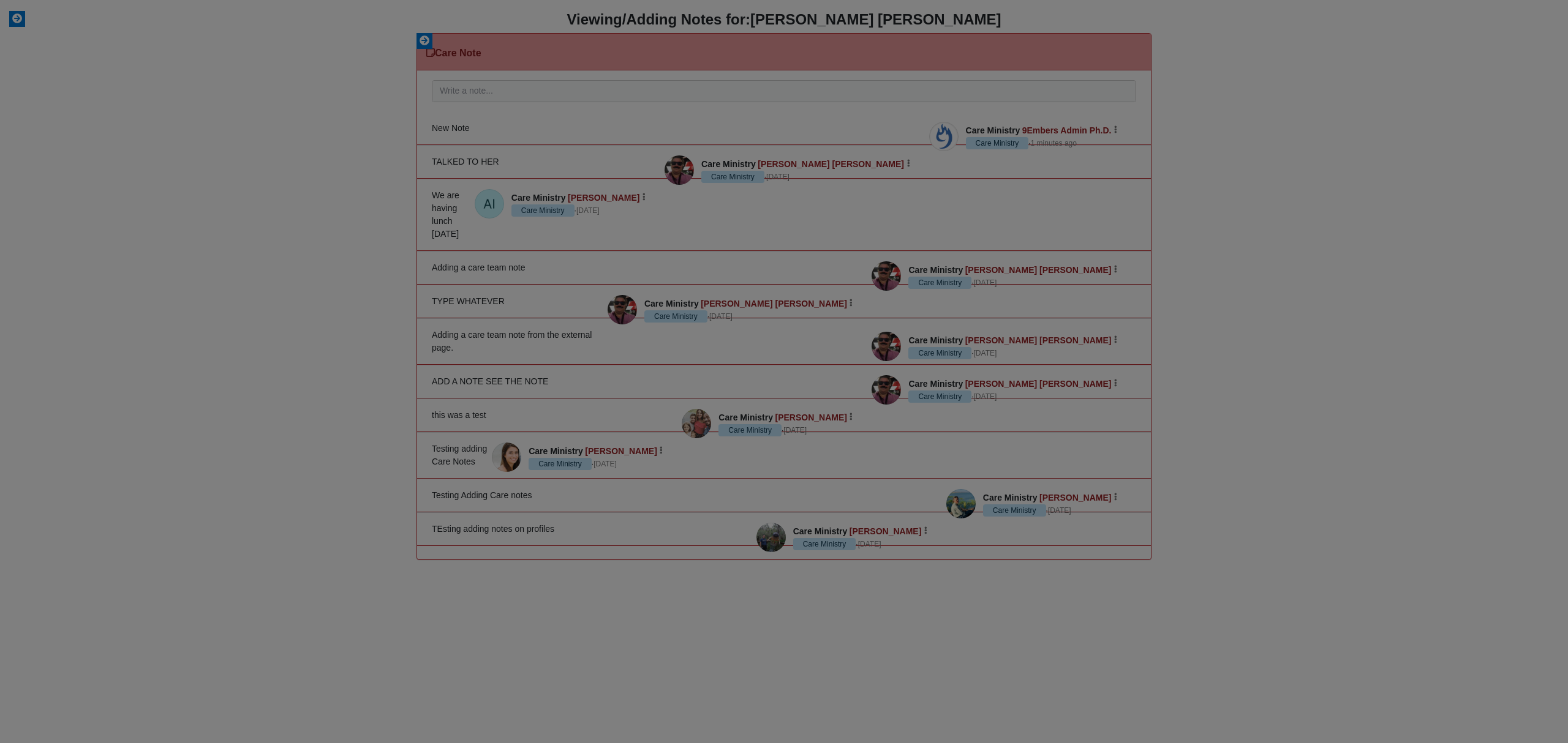
scroll to position [427, 692]
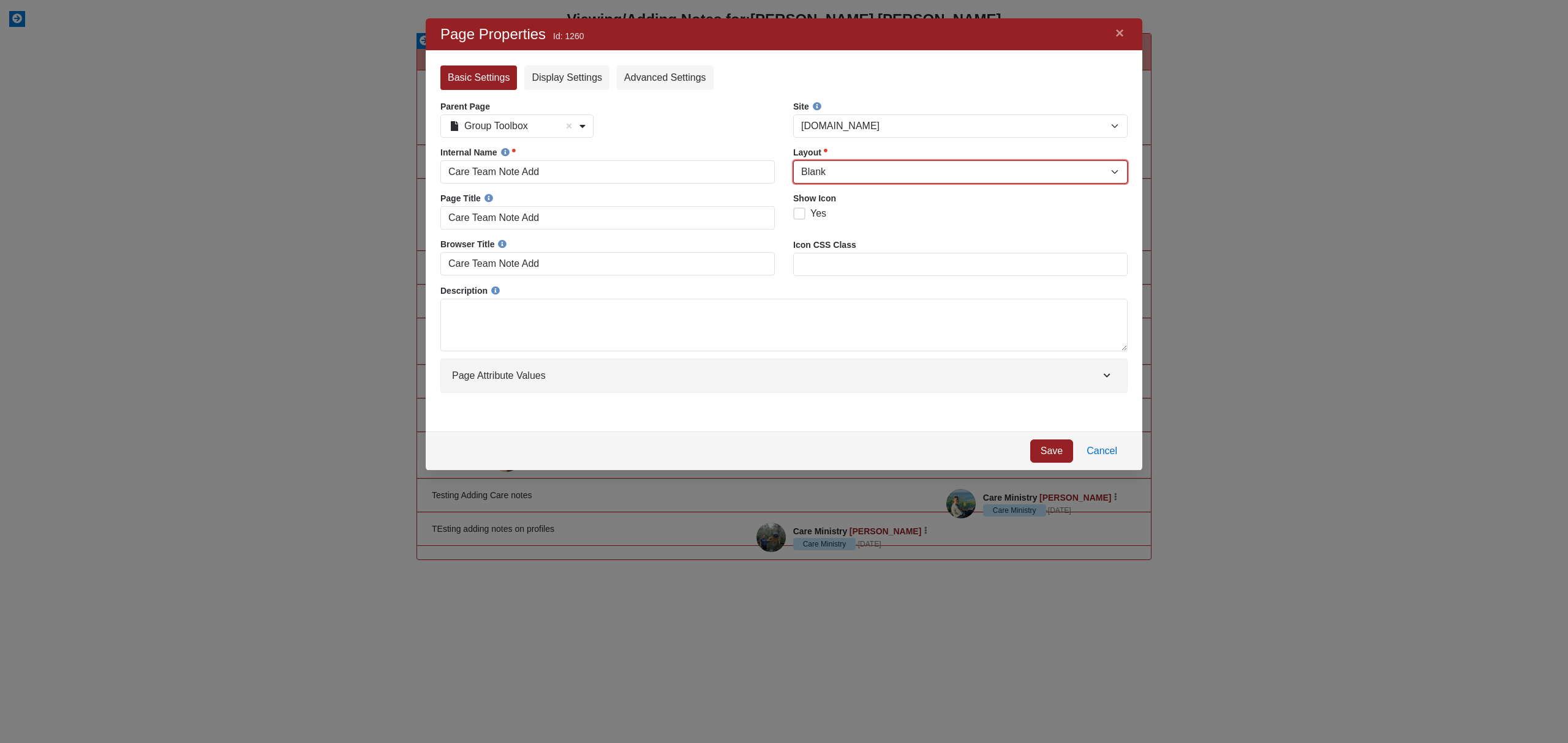
click at [883, 170] on select "Blank Dialog Error Full Width Fluid Full Width Narrow FullWidth Homepage Left S…" at bounding box center [960, 172] width 334 height 24
click at [793, 161] on select "Blank Dialog Error Full Width Fluid Full Width Narrow FullWidth Homepage Left S…" at bounding box center [960, 172] width 334 height 24
click at [855, 172] on select "Blank Dialog Error Full Width Fluid Full Width Narrow FullWidth Homepage Left S…" at bounding box center [960, 172] width 334 height 24
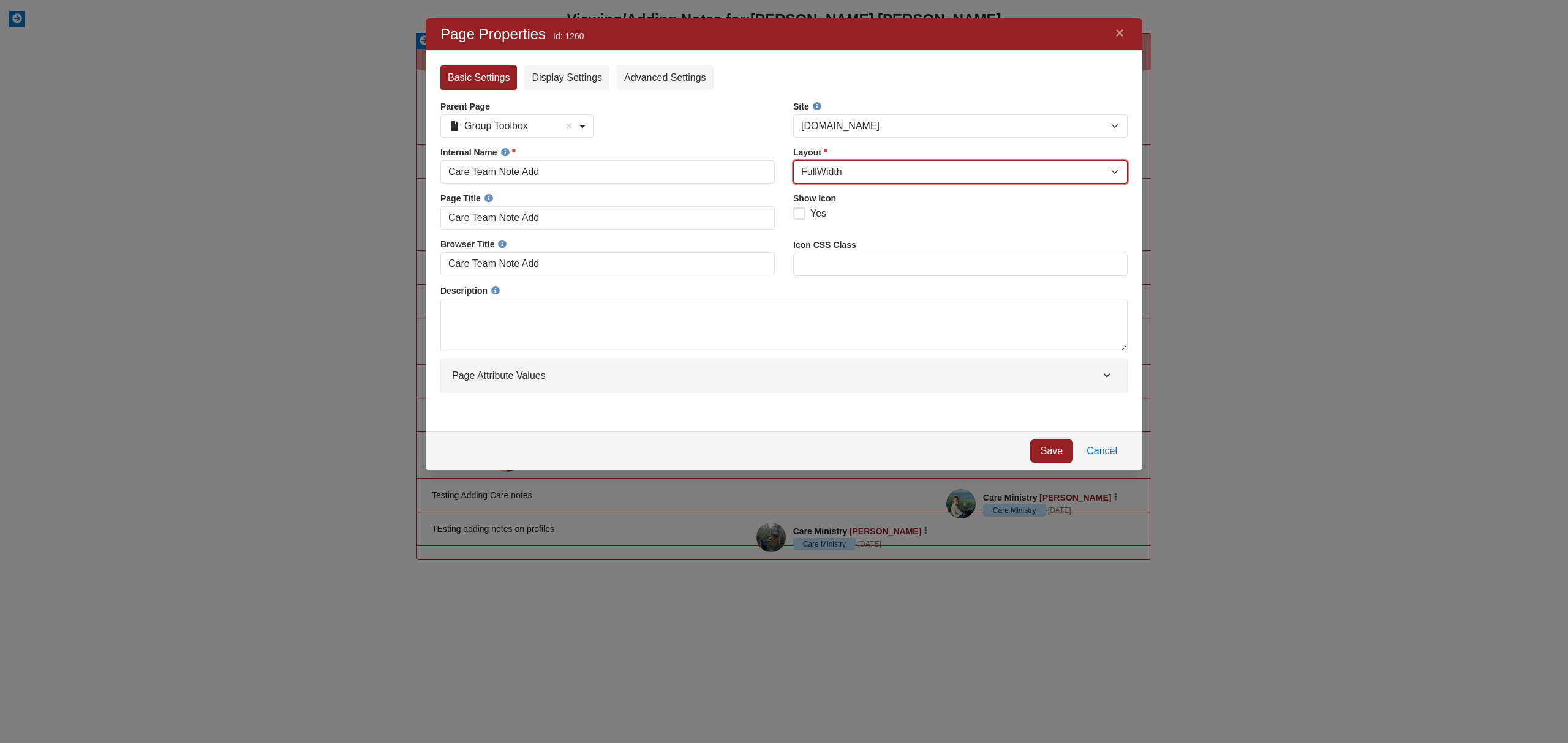
select select "77"
click at [793, 161] on select "Blank Dialog Error Full Width Fluid Full Width Narrow FullWidth Homepage Left S…" at bounding box center [960, 172] width 334 height 24
click at [1054, 445] on link "Save" at bounding box center [1051, 451] width 43 height 24
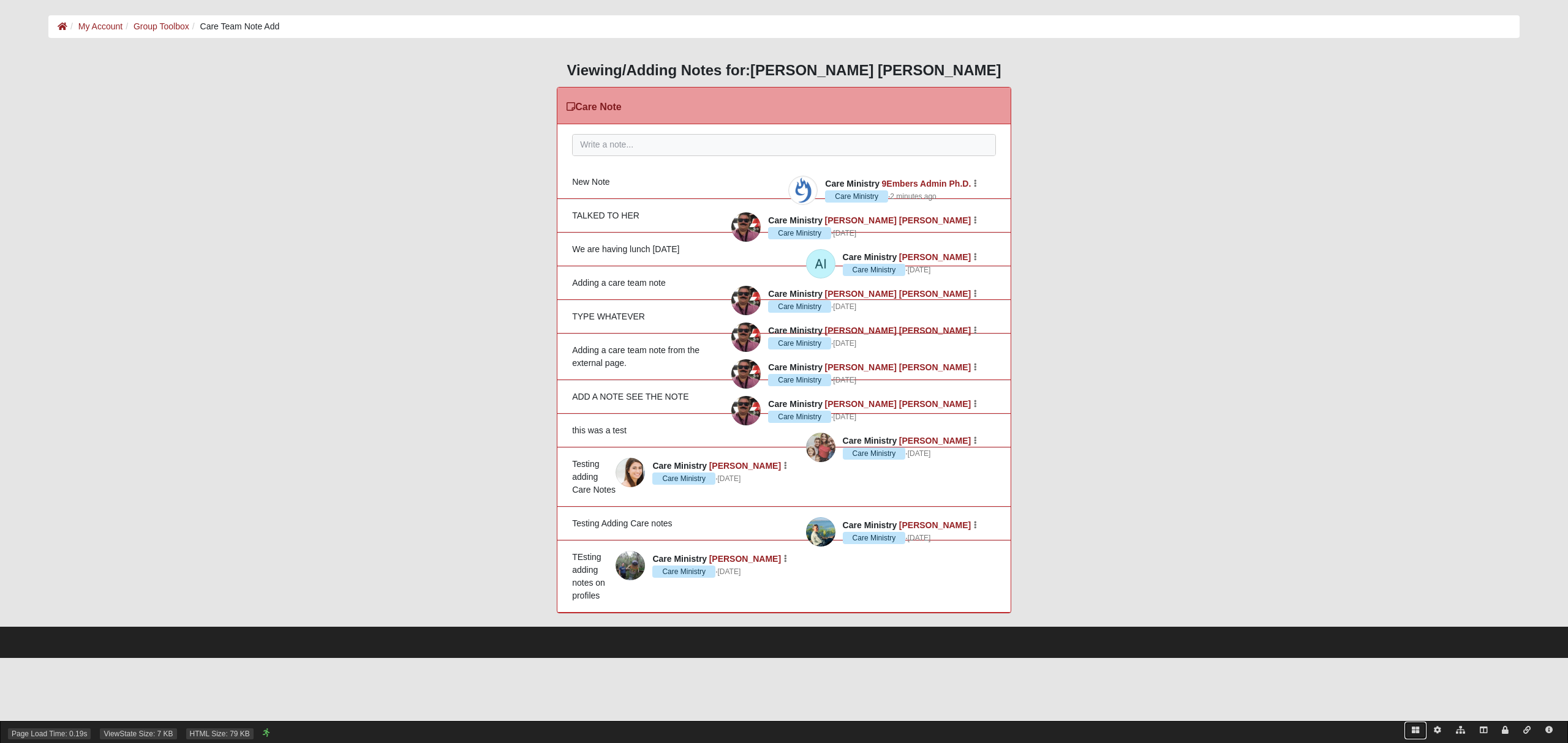
click at [1415, 733] on icon at bounding box center [1415, 730] width 8 height 8
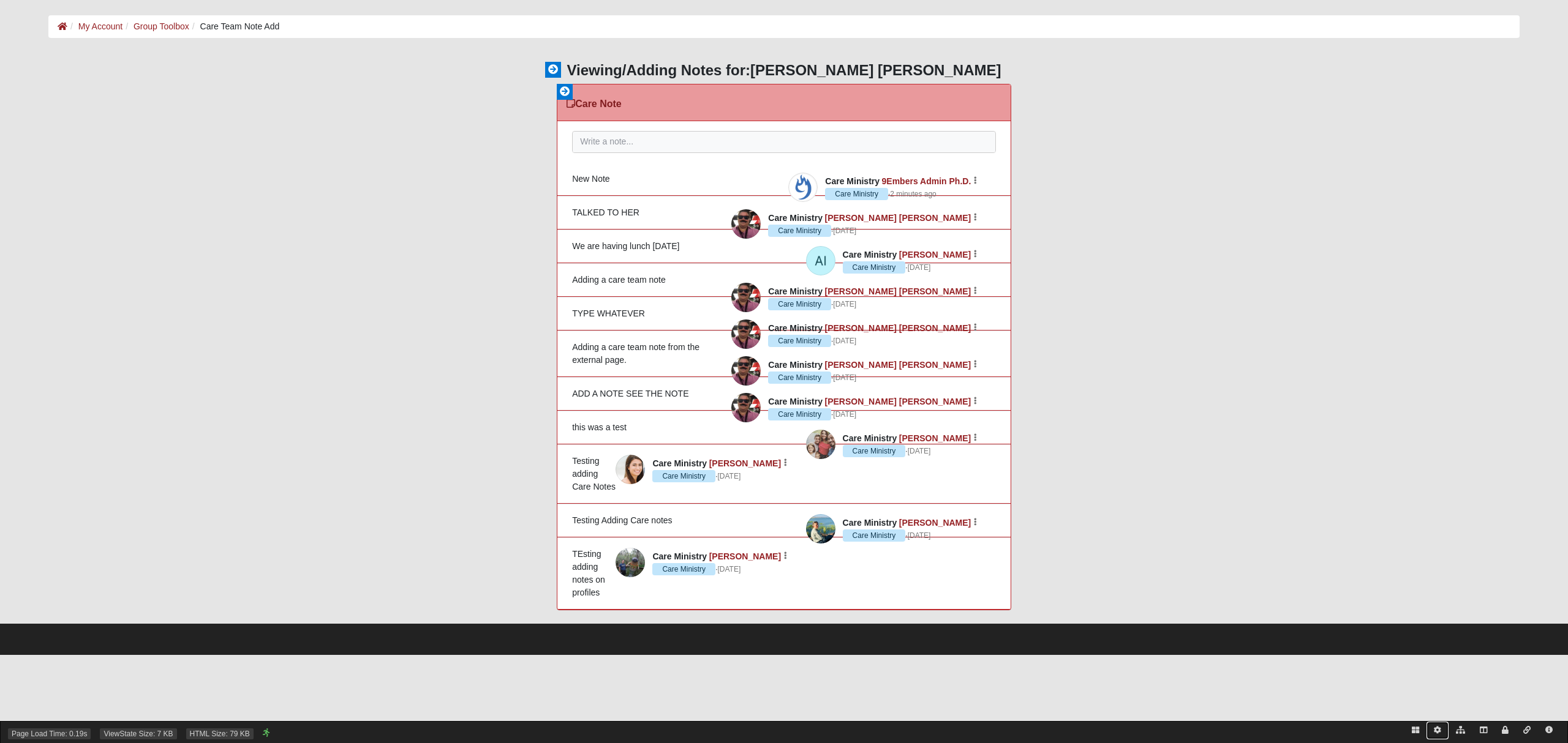
click at [1436, 727] on icon at bounding box center [1437, 730] width 8 height 8
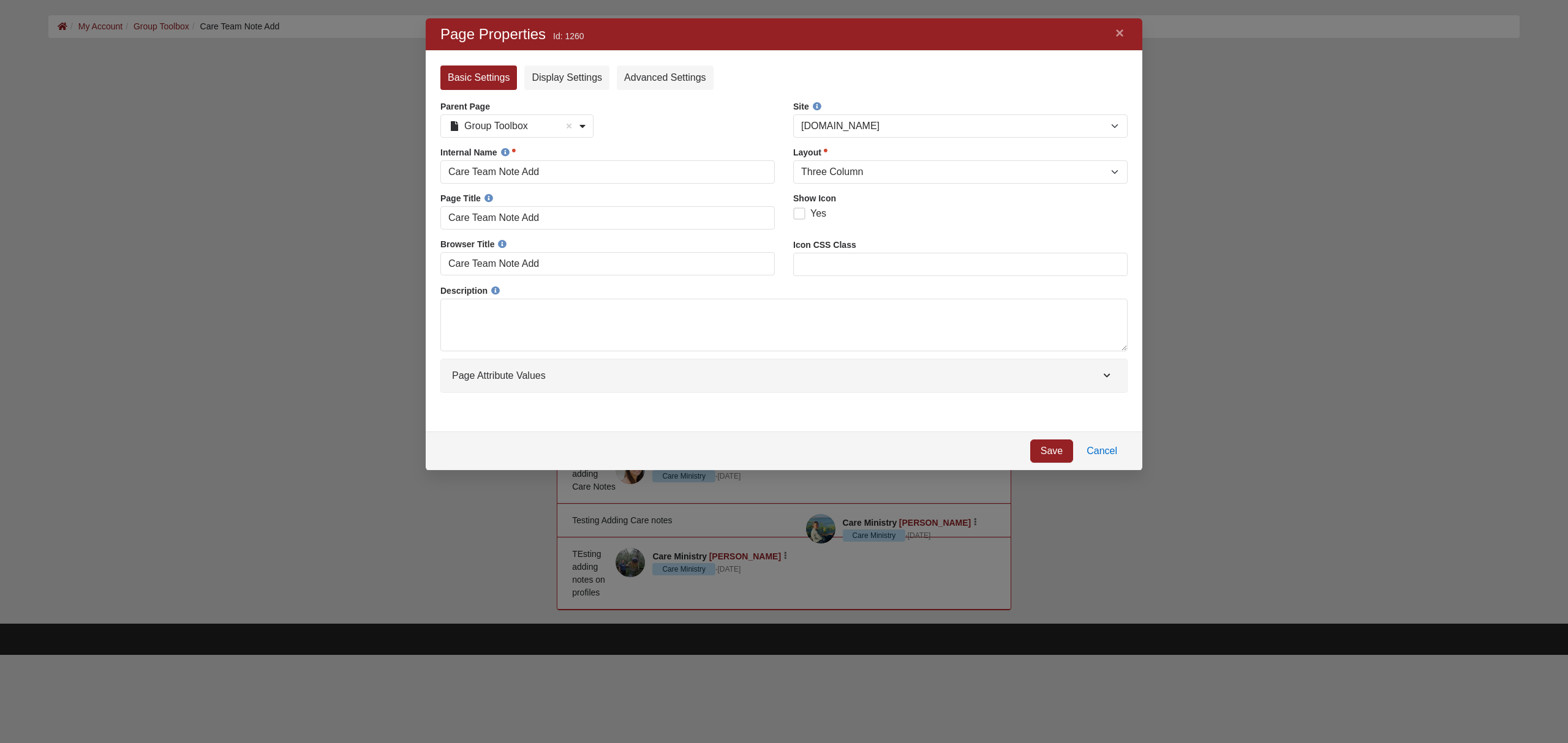
scroll to position [427, 692]
click at [907, 170] on select "Blank Dialog Error Full Width Fluid Full Width Narrow FullWidth Homepage Left S…" at bounding box center [960, 172] width 334 height 24
select select "82"
click at [793, 161] on select "Blank Dialog Error Full Width Fluid Full Width Narrow FullWidth Homepage Left S…" at bounding box center [960, 172] width 334 height 24
click at [1051, 449] on link "Save" at bounding box center [1051, 451] width 43 height 24
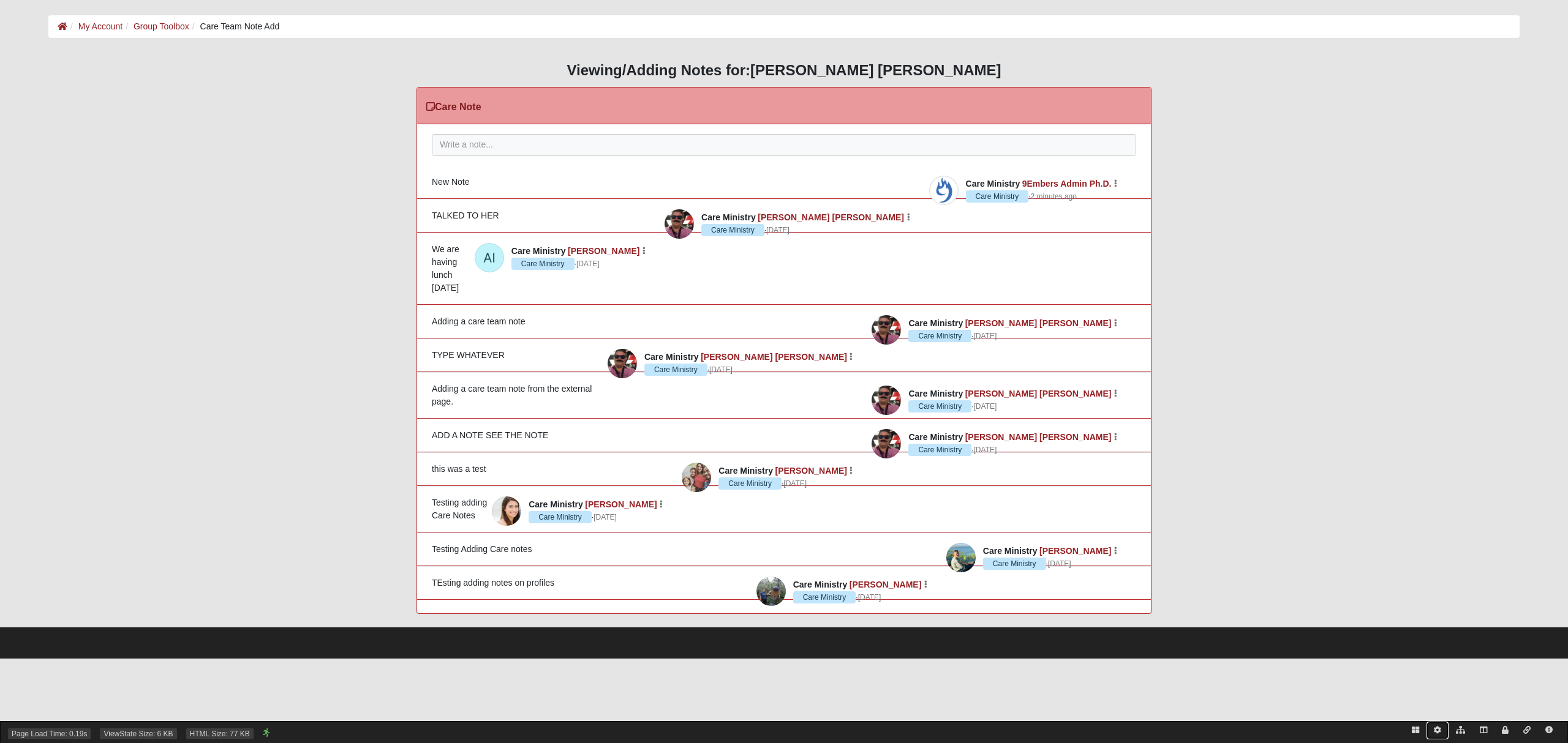
click at [1440, 729] on link at bounding box center [1438, 730] width 22 height 18
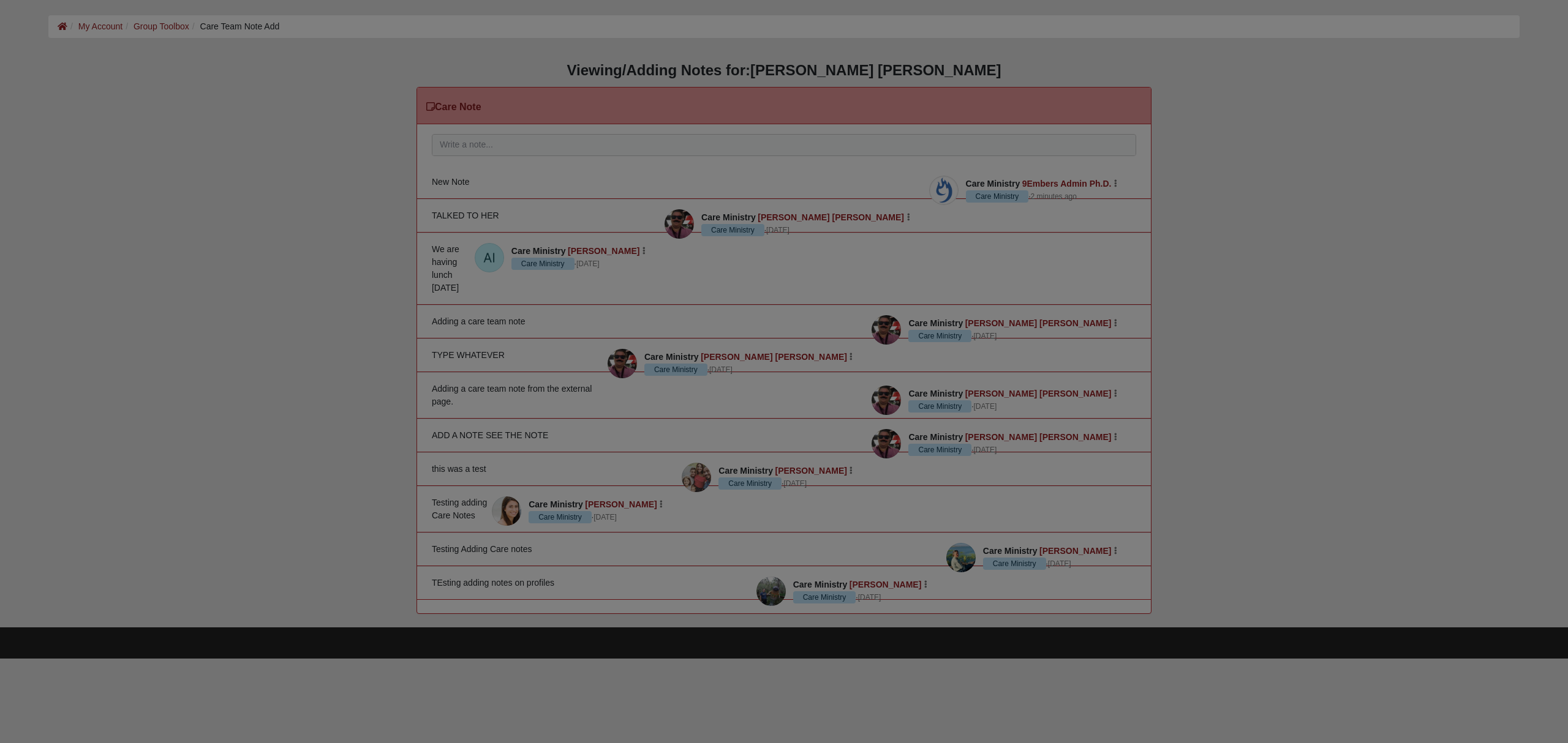
scroll to position [427, 692]
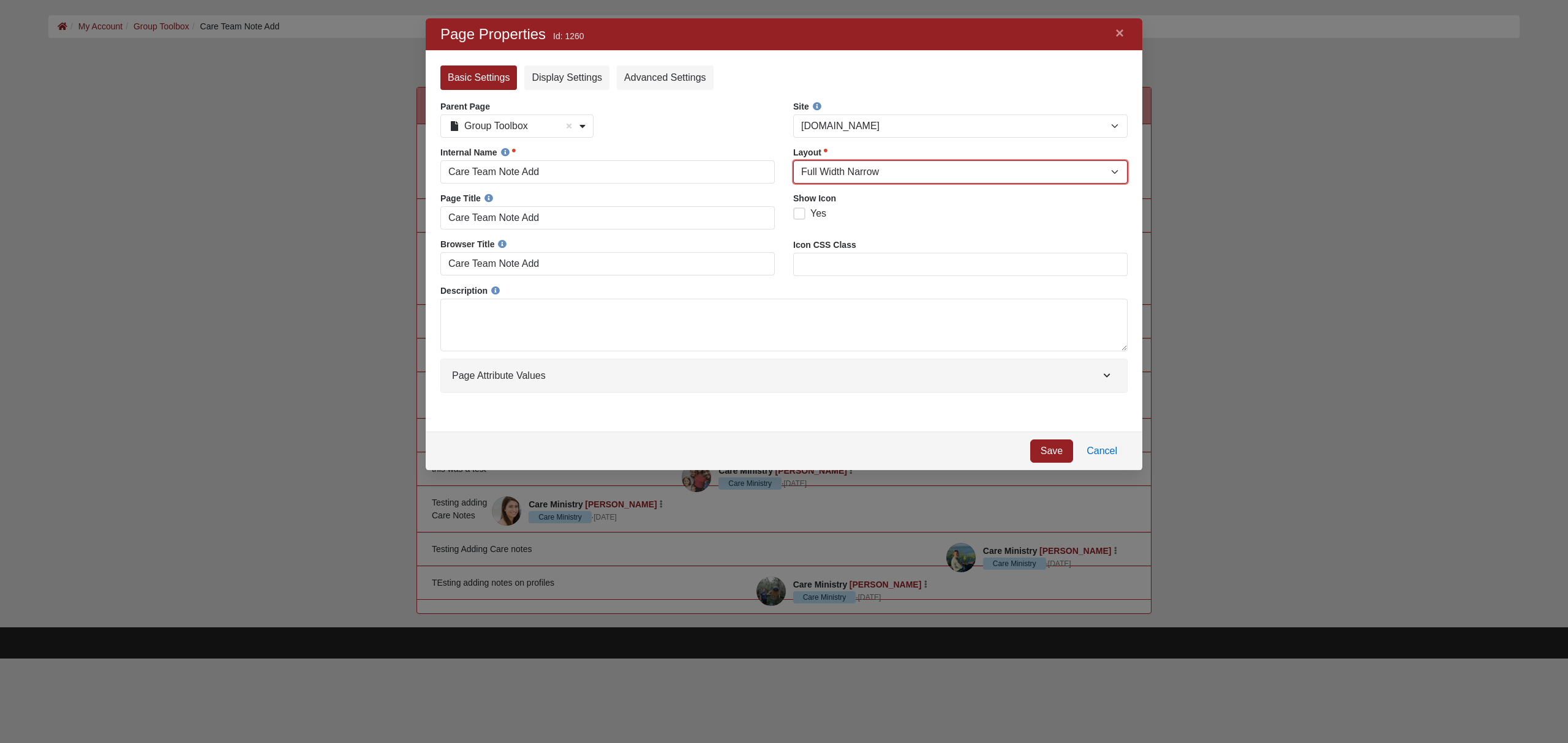
click at [916, 177] on select "Blank Dialog Error Full Width Fluid Full Width Narrow FullWidth Homepage Left S…" at bounding box center [960, 172] width 334 height 24
select select "108"
click at [793, 161] on select "Blank Dialog Error Full Width Fluid Full Width Narrow FullWidth Homepage Left S…" at bounding box center [960, 172] width 334 height 24
click at [1051, 449] on link "Save" at bounding box center [1051, 451] width 43 height 24
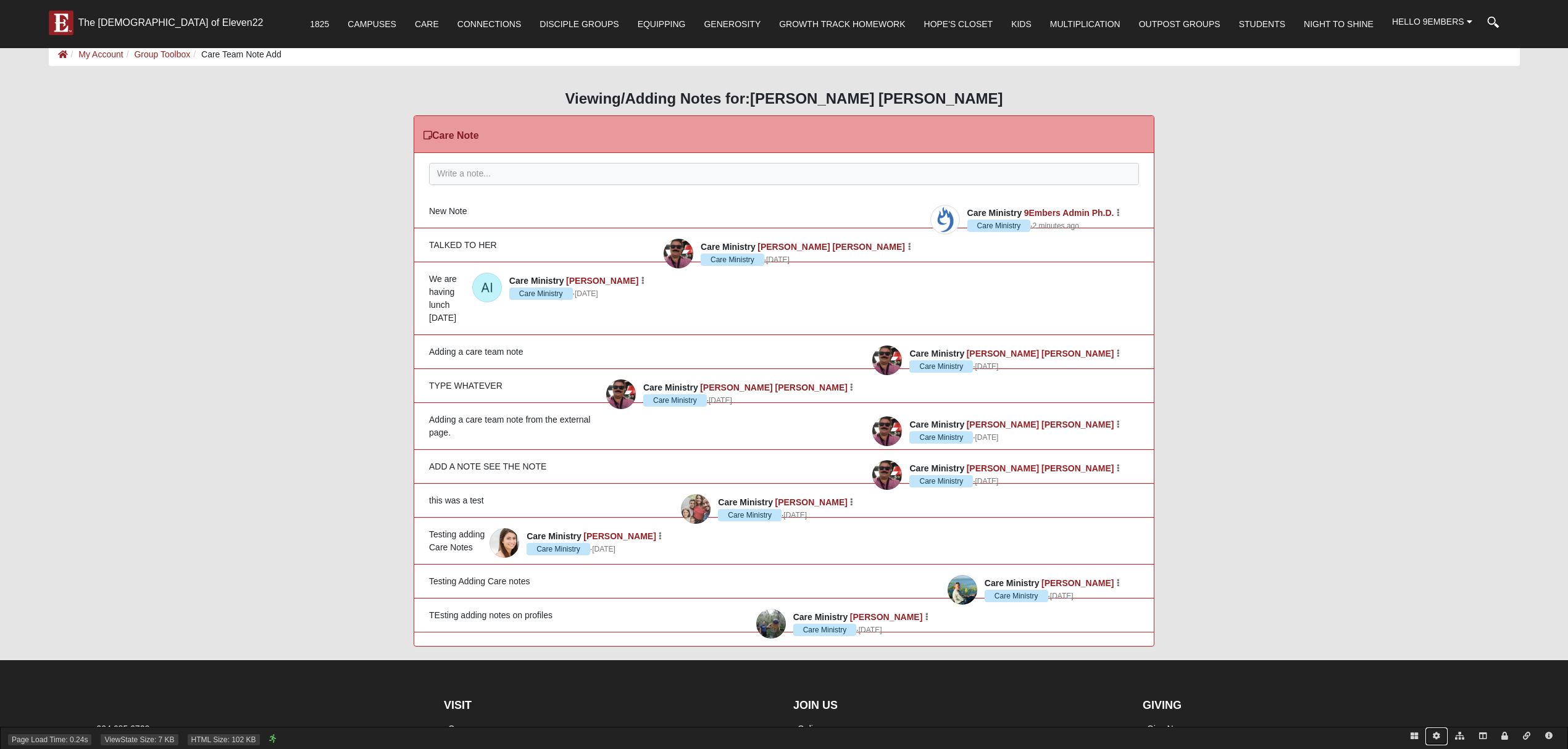
click at [1438, 735] on icon at bounding box center [1437, 736] width 8 height 8
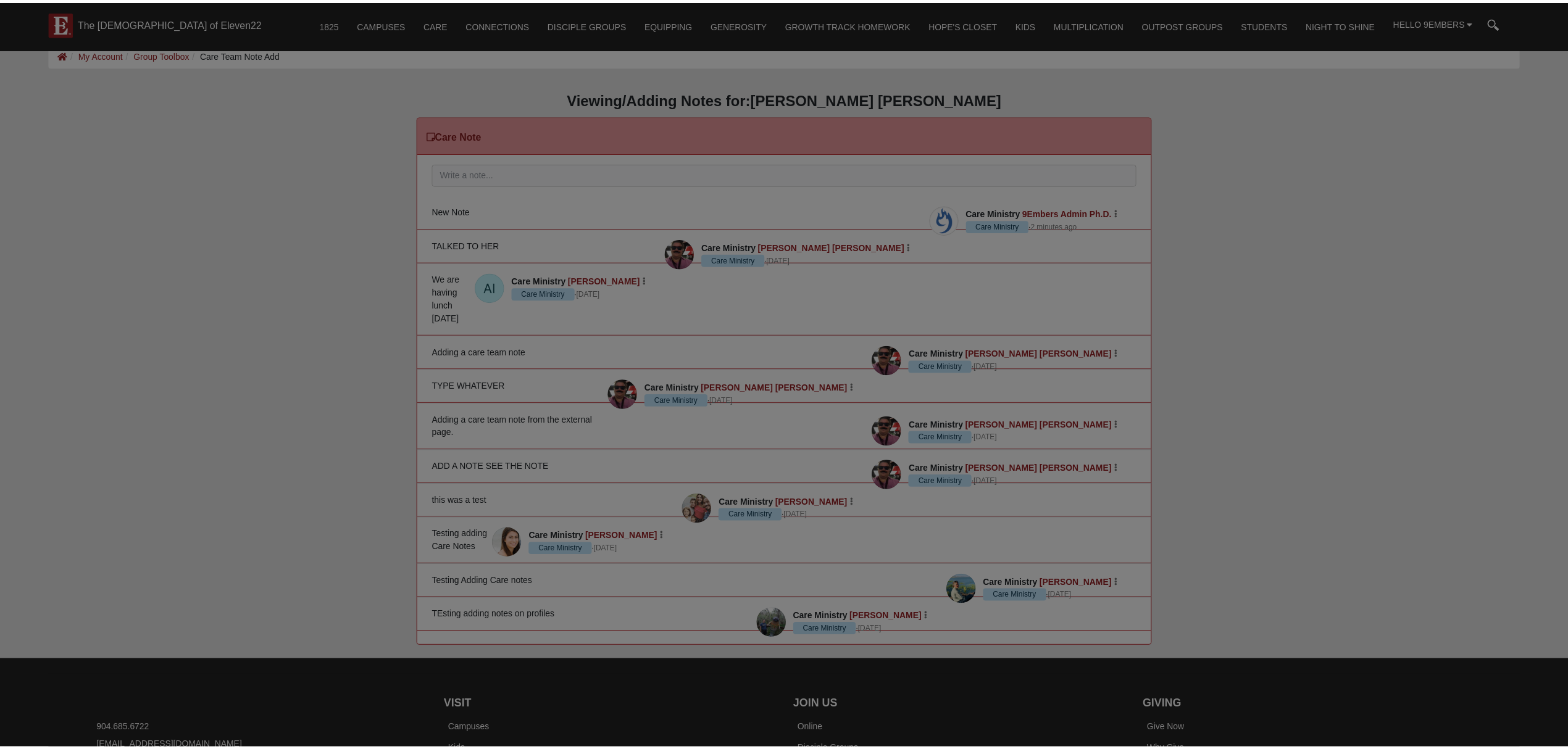
scroll to position [430, 697]
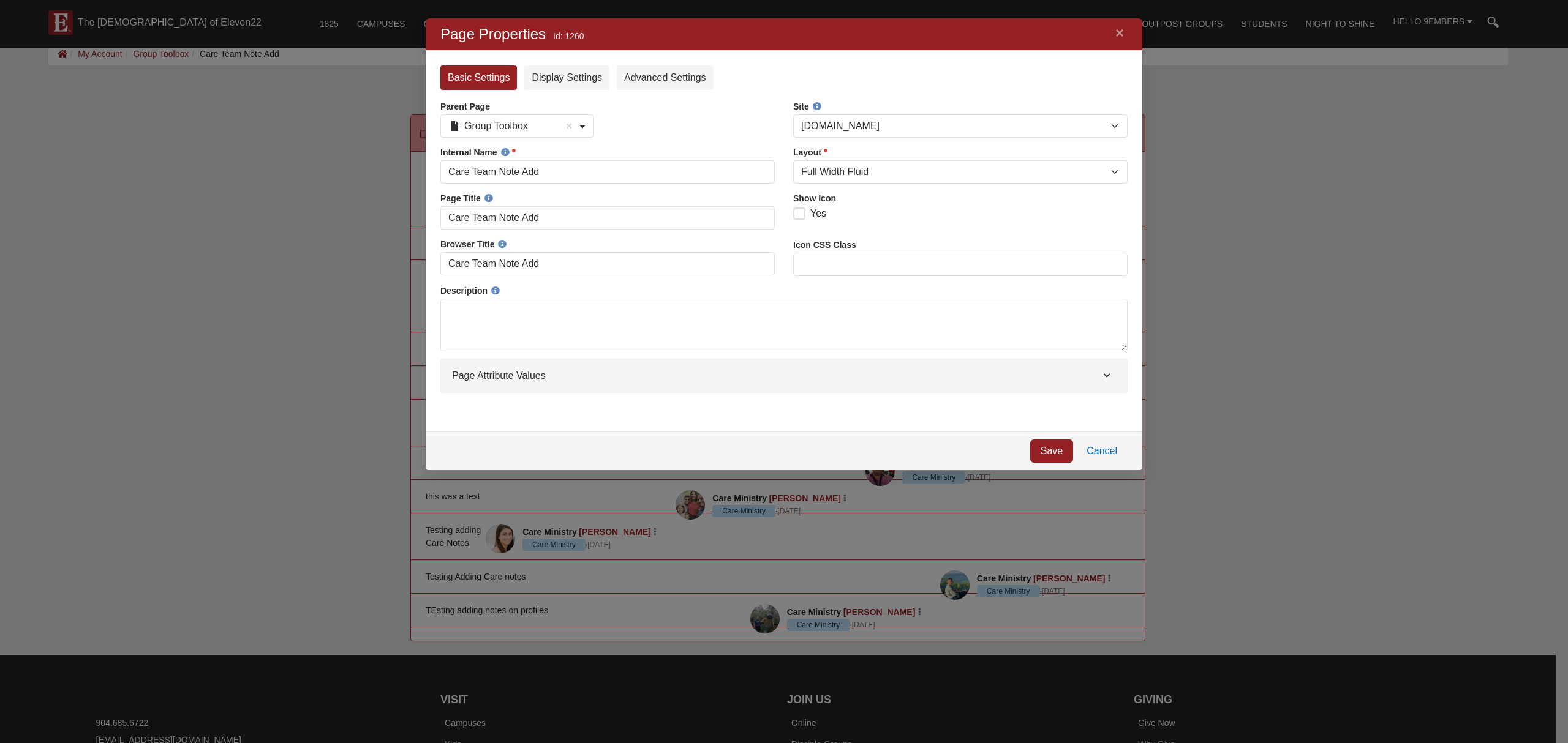
click at [867, 183] on select "Blank Dialog Error Full Width Fluid Full Width Narrow FullWidth Homepage Left S…" at bounding box center [960, 172] width 334 height 24
select select "70"
click at [793, 161] on select "Blank Dialog Error Full Width Fluid Full Width Narrow FullWidth Homepage Left S…" at bounding box center [960, 172] width 334 height 24
click at [1055, 451] on link "Save" at bounding box center [1051, 451] width 43 height 24
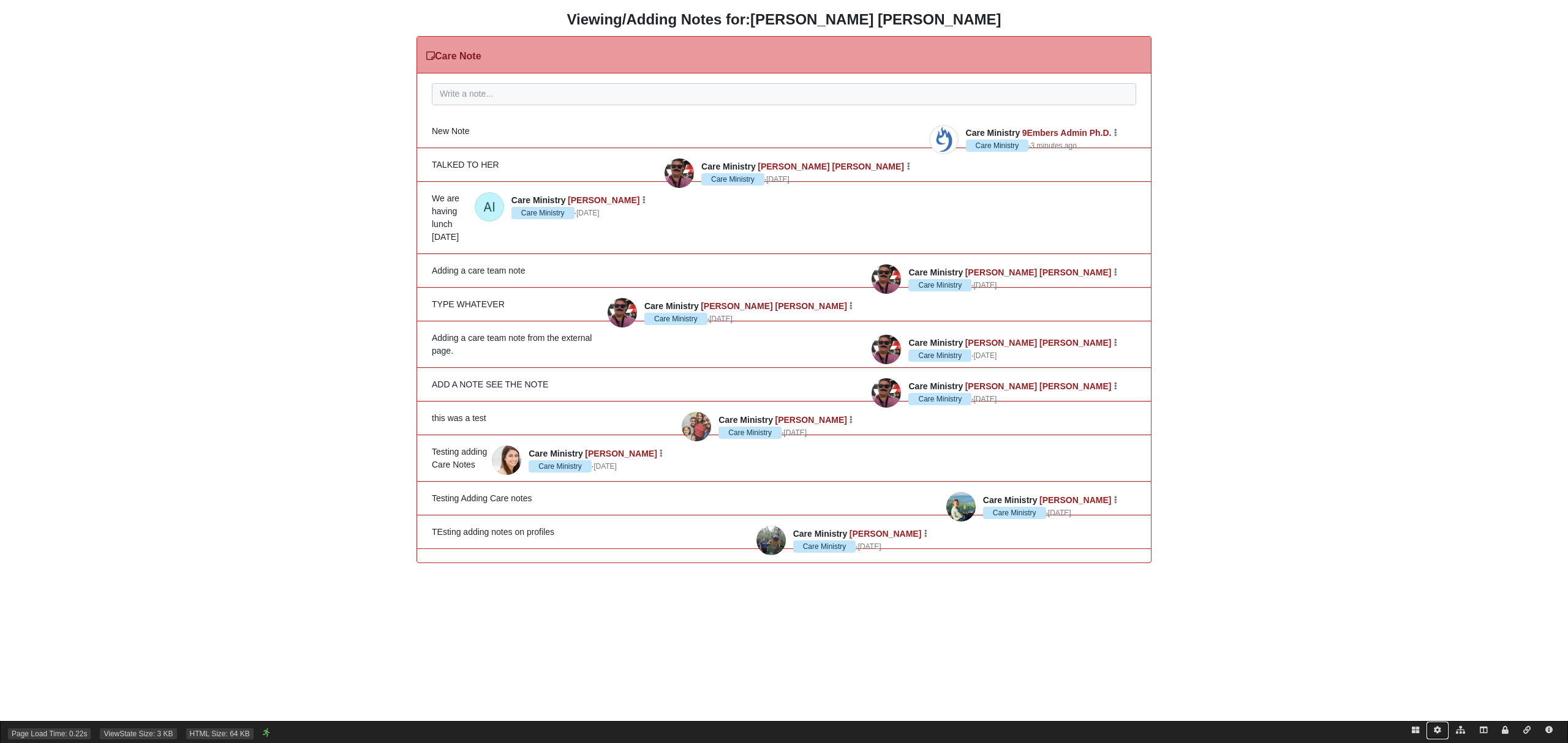
click at [1439, 727] on icon at bounding box center [1437, 730] width 8 height 8
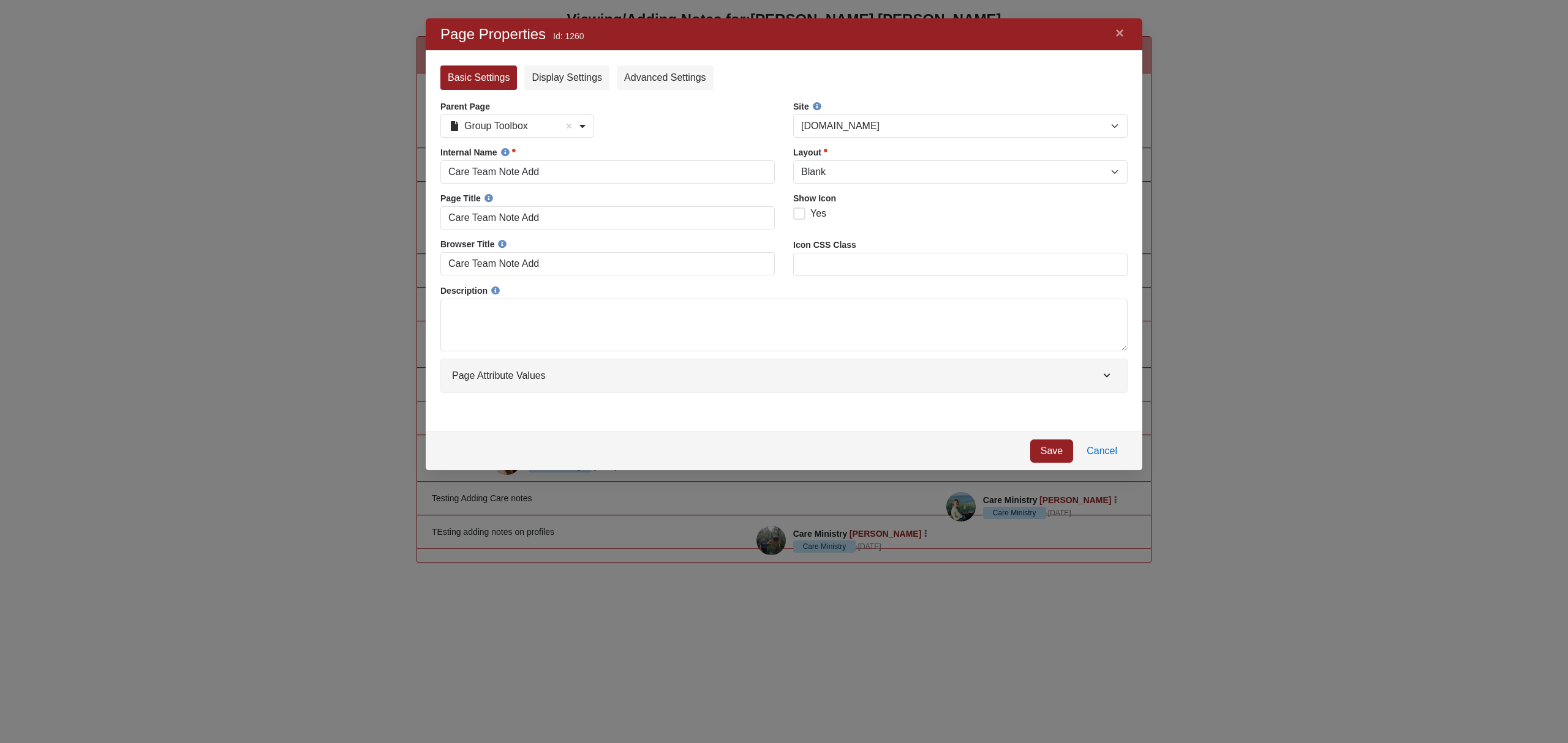
scroll to position [427, 692]
click at [917, 121] on select "[DOMAIN_NAME] External Website Hope's Closet Jump Start Landing Page Rock Check…" at bounding box center [960, 126] width 334 height 24
select select "1"
click at [793, 114] on select "[DOMAIN_NAME] External Website Hope's Closet Jump Start Landing Page Rock Check…" at bounding box center [960, 126] width 334 height 24
click at [1051, 448] on link "Save" at bounding box center [1051, 451] width 43 height 24
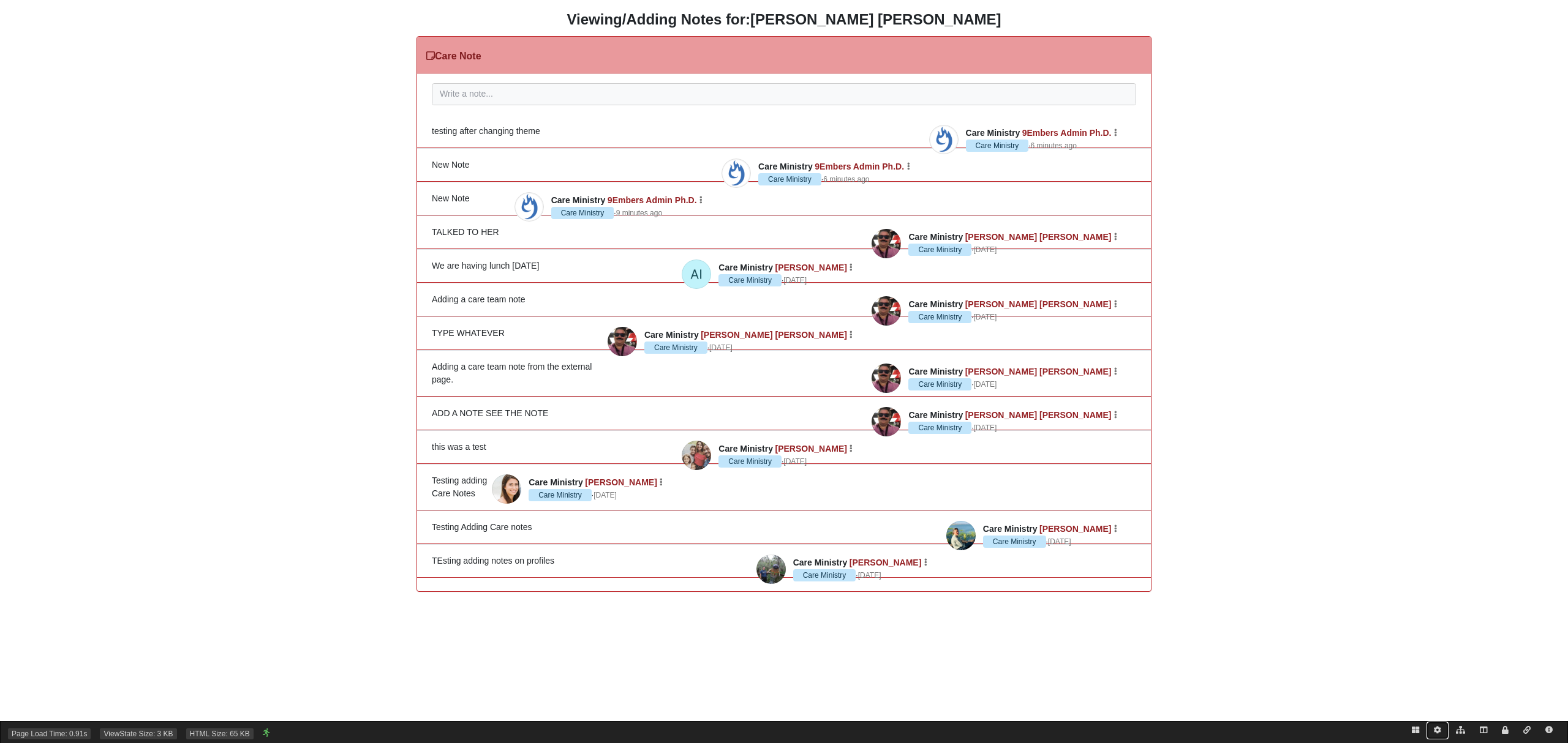
click at [1436, 731] on icon at bounding box center [1437, 730] width 8 height 8
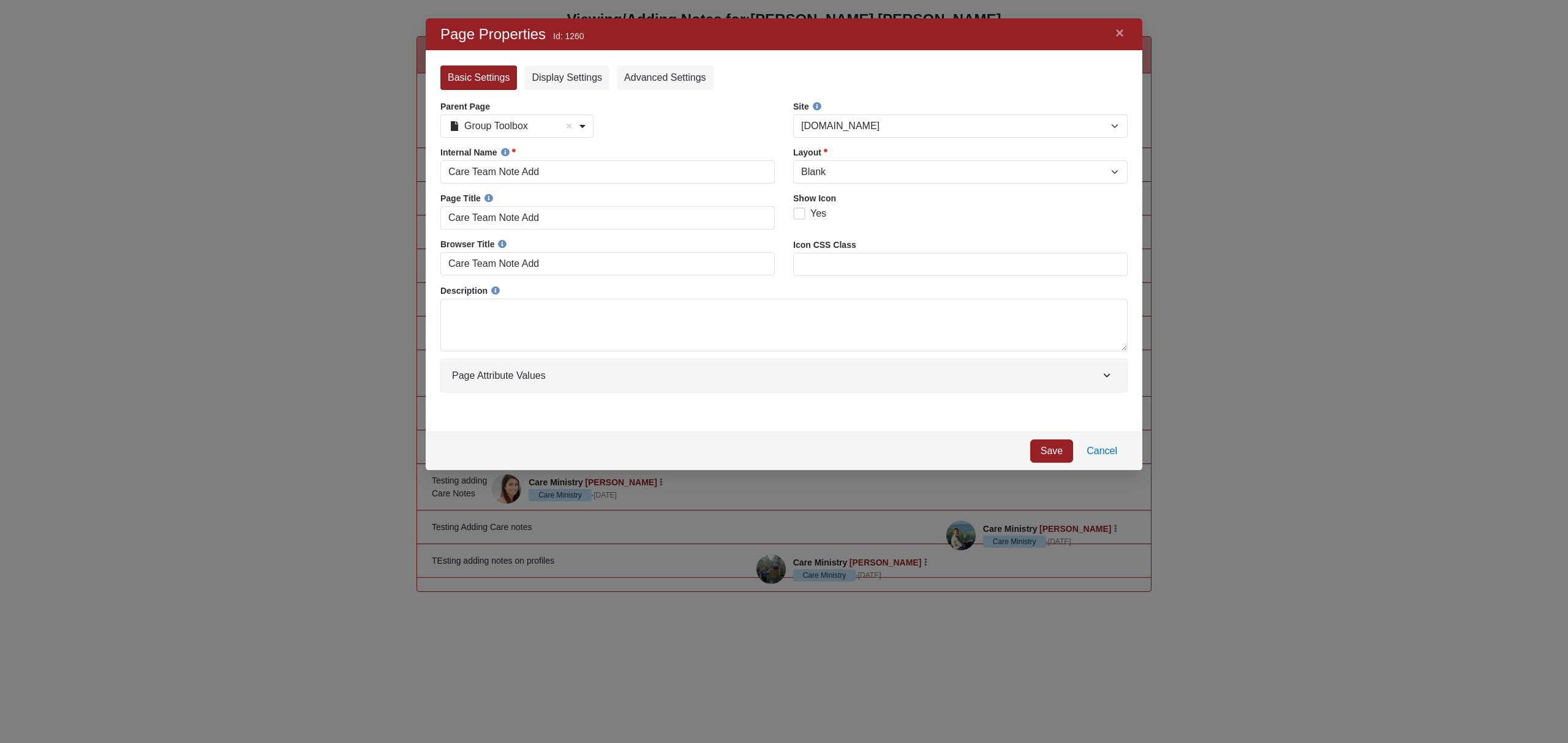
scroll to position [427, 692]
click at [973, 128] on select "[DOMAIN_NAME] External Website Hope's Closet Jump Start Landing Page Rock Check…" at bounding box center [960, 126] width 334 height 24
select select "1"
click at [793, 114] on select "[DOMAIN_NAME] External Website Hope's Closet Jump Start Landing Page Rock Check…" at bounding box center [960, 126] width 334 height 24
click at [1044, 450] on link "Save" at bounding box center [1051, 451] width 43 height 24
